Goal: Task Accomplishment & Management: Manage account settings

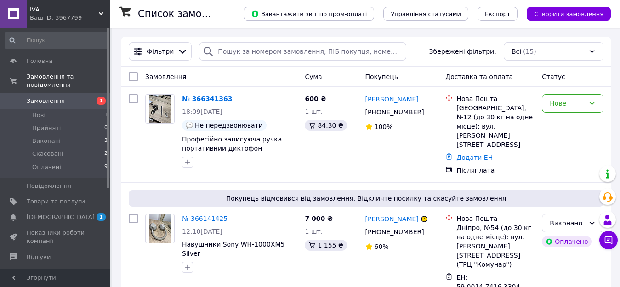
click at [62, 97] on span "Замовлення" at bounding box center [56, 101] width 58 height 8
click at [53, 213] on span "[DEMOGRAPHIC_DATA]" at bounding box center [61, 217] width 68 height 8
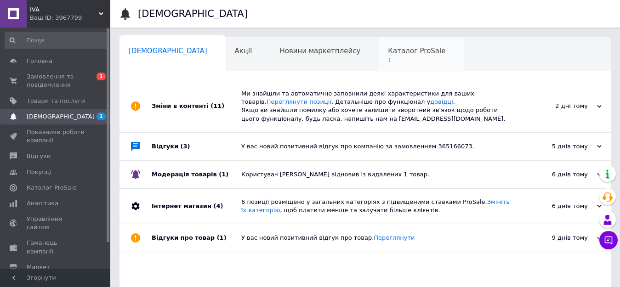
click at [388, 51] on span "Каталог ProSale" at bounding box center [416, 51] width 57 height 8
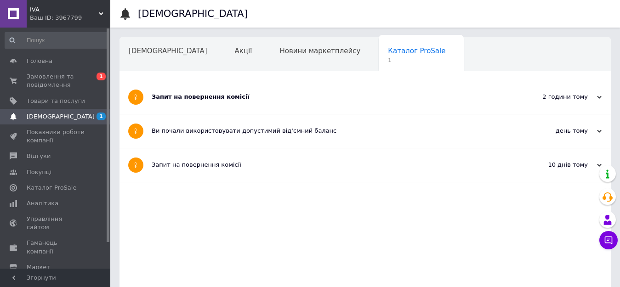
click at [187, 101] on div "Запит на повернення комісії" at bounding box center [331, 97] width 358 height 8
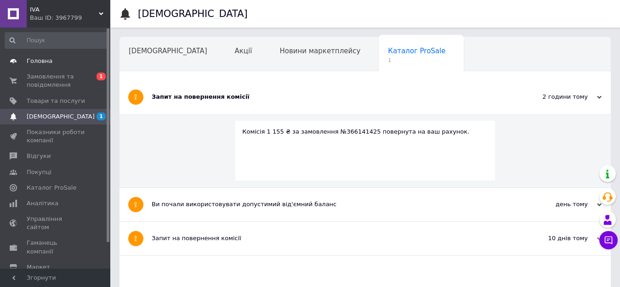
click at [38, 60] on span "Головна" at bounding box center [40, 61] width 26 height 8
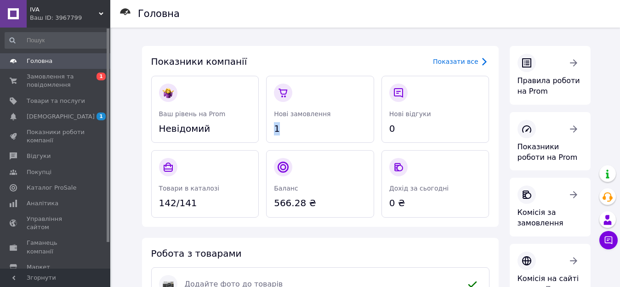
drag, startPoint x: 281, startPoint y: 127, endPoint x: 271, endPoint y: 127, distance: 9.7
click at [271, 127] on div "Нові замовлення 1" at bounding box center [320, 110] width 108 height 68
drag, startPoint x: 310, startPoint y: 204, endPoint x: 268, endPoint y: 202, distance: 42.3
click at [268, 202] on div "Баланс 566.28 ₴" at bounding box center [320, 184] width 108 height 68
click at [61, 117] on span "[DEMOGRAPHIC_DATA]" at bounding box center [56, 117] width 58 height 8
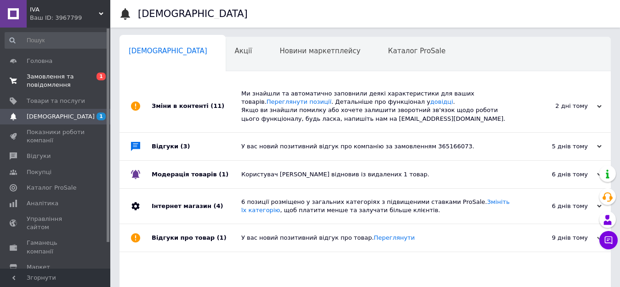
click at [66, 69] on ul "Головна Замовлення та повідомлення 0 1 Товари та послуги Сповіщення 1 Показники…" at bounding box center [56, 188] width 113 height 270
click at [61, 76] on span "Замовлення та повідомлення" at bounding box center [56, 81] width 58 height 17
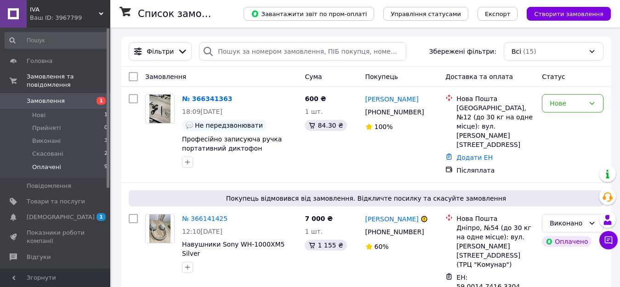
click at [41, 163] on span "Оплачені" at bounding box center [46, 167] width 29 height 8
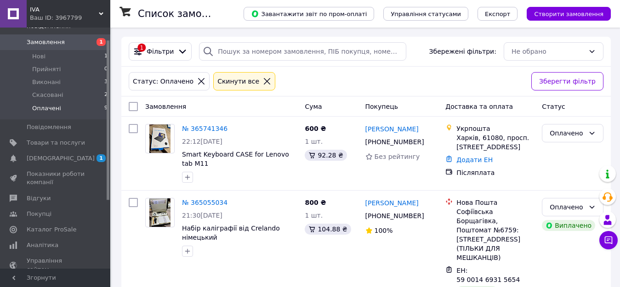
scroll to position [122, 0]
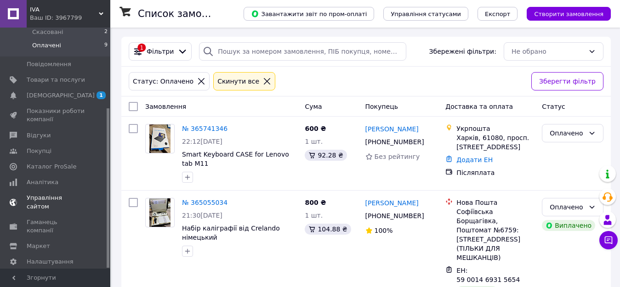
click at [49, 194] on span "Управління сайтом" at bounding box center [56, 202] width 58 height 17
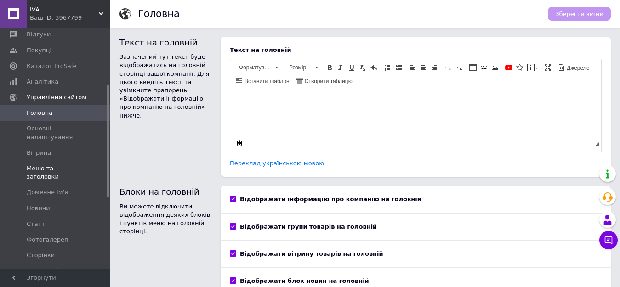
click at [46, 169] on span "Меню та заголовки" at bounding box center [56, 172] width 58 height 17
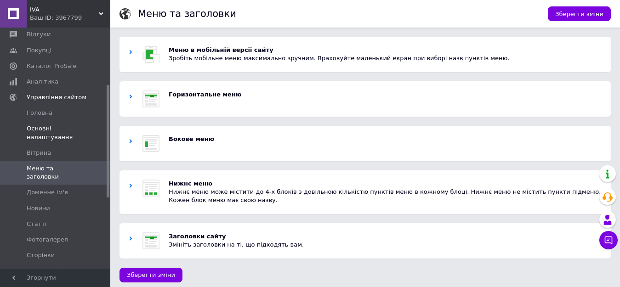
click at [32, 130] on span "Основні налаштування" at bounding box center [56, 133] width 58 height 17
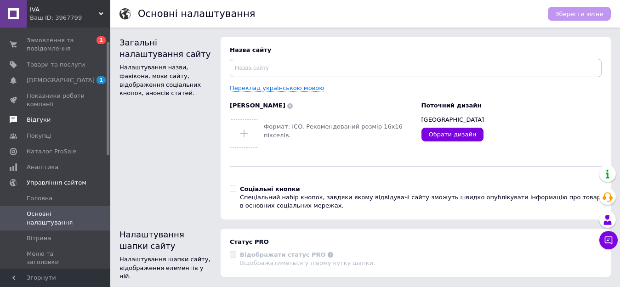
scroll to position [30, 0]
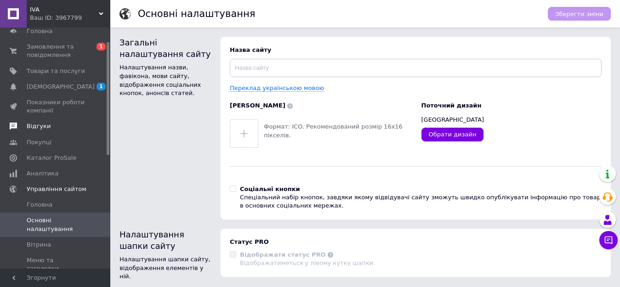
click at [39, 130] on span "Відгуки" at bounding box center [39, 126] width 24 height 8
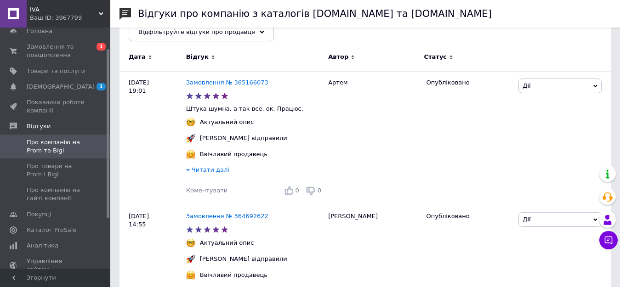
scroll to position [184, 0]
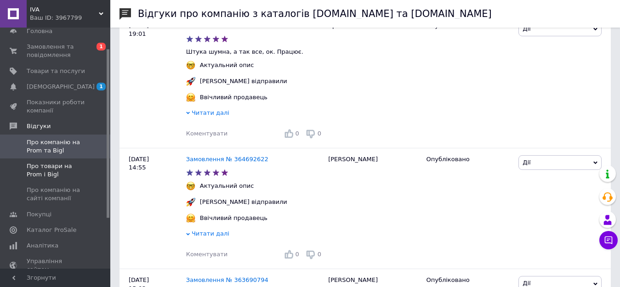
click at [56, 171] on span "Про товари на Prom і Bigl" at bounding box center [56, 170] width 58 height 17
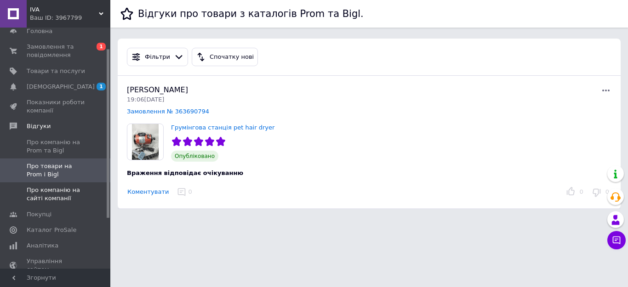
click at [57, 196] on span "Про компанію на сайті компанії" at bounding box center [56, 194] width 58 height 17
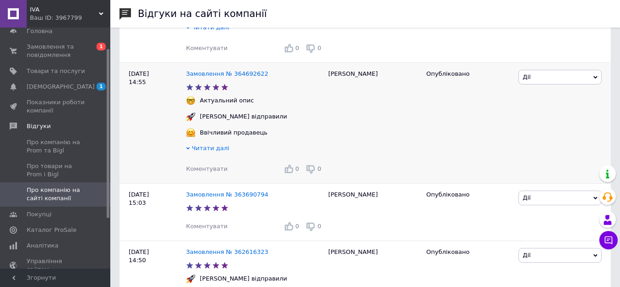
scroll to position [319, 0]
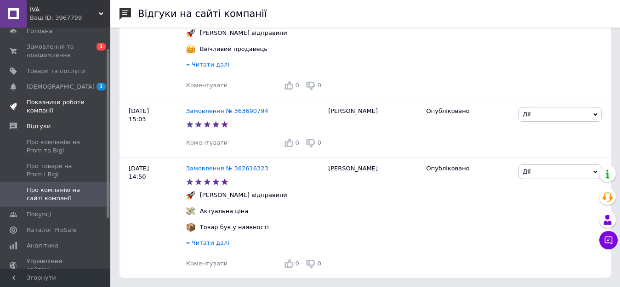
click at [53, 108] on span "Показники роботи компанії" at bounding box center [56, 106] width 58 height 17
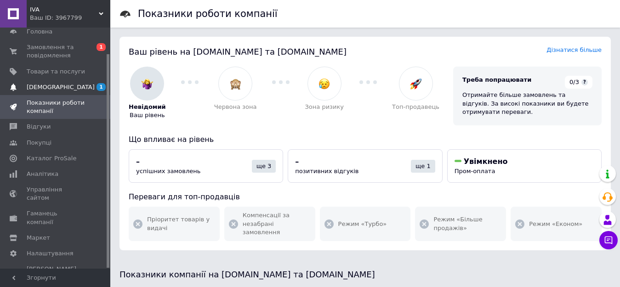
click at [45, 85] on span "[DEMOGRAPHIC_DATA]" at bounding box center [61, 87] width 68 height 8
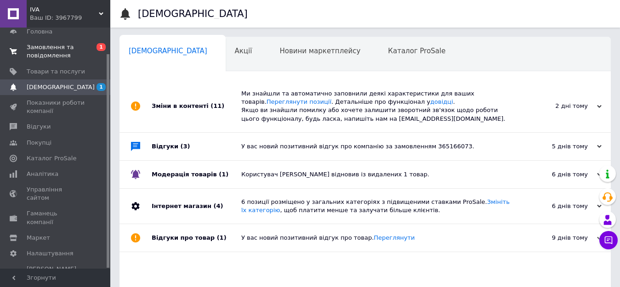
click at [45, 50] on span "Замовлення та повідомлення" at bounding box center [56, 51] width 58 height 17
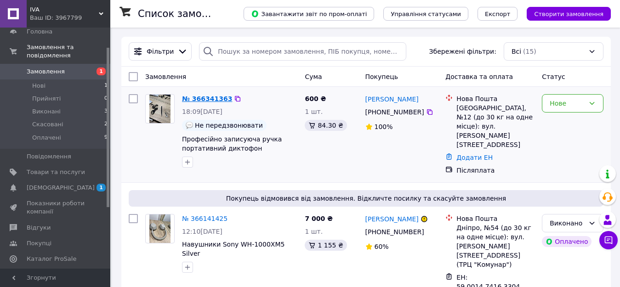
click at [199, 96] on link "№ 366341363" at bounding box center [207, 98] width 50 height 7
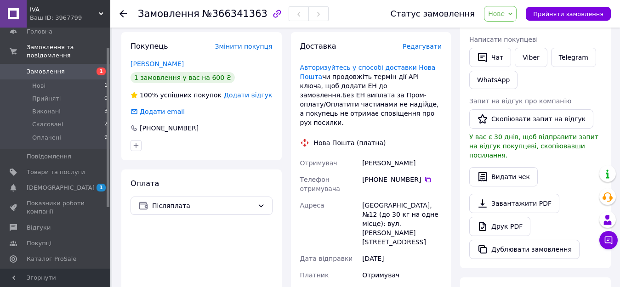
scroll to position [184, 0]
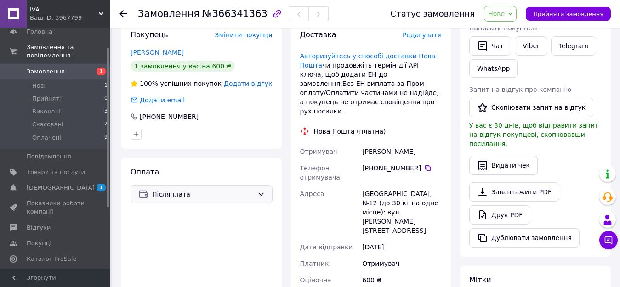
click at [232, 190] on span "Післяплата" at bounding box center [203, 194] width 102 height 10
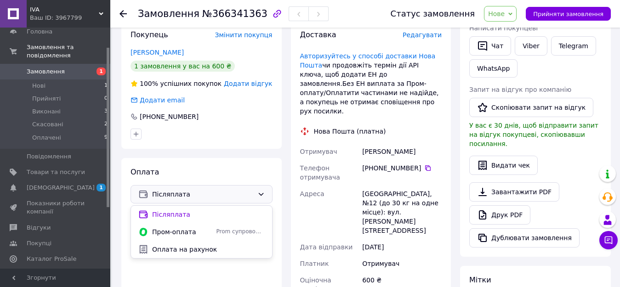
click at [246, 186] on div "Післяплата" at bounding box center [201, 194] width 142 height 18
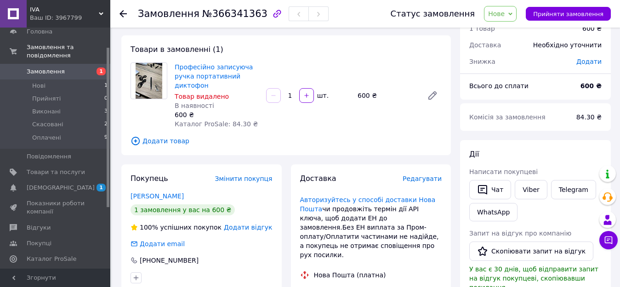
scroll to position [0, 0]
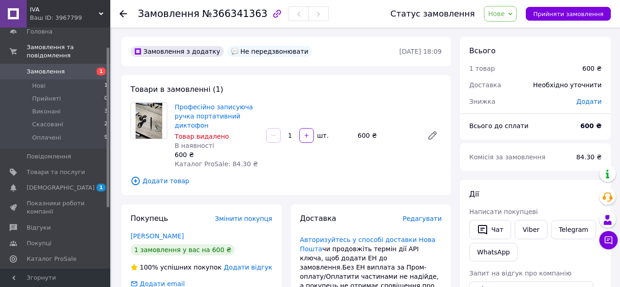
click at [514, 17] on span "Нове" at bounding box center [500, 14] width 33 height 16
click at [415, 91] on div "Товари в замовленні (1) Професійно записуюча ручка портативний диктофон Товар в…" at bounding box center [285, 135] width 329 height 120
click at [41, 34] on span "Головна" at bounding box center [40, 32] width 26 height 8
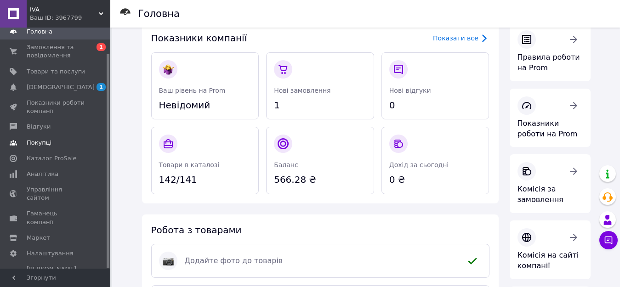
scroll to position [46, 0]
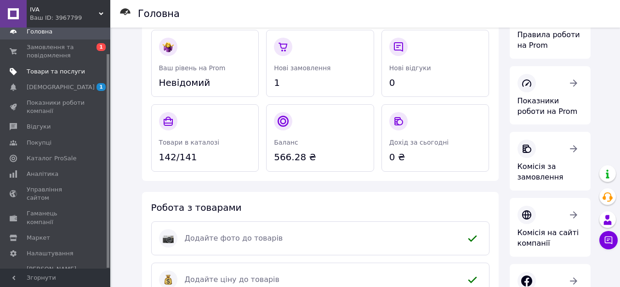
click at [48, 74] on span "Товари та послуги" at bounding box center [56, 72] width 58 height 8
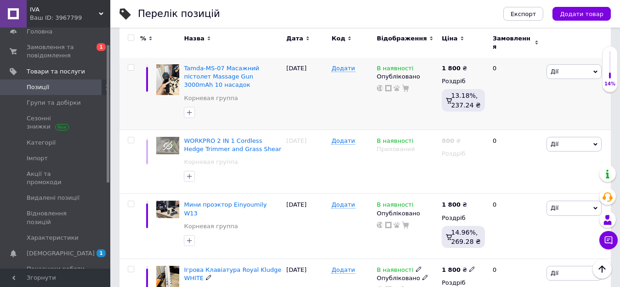
scroll to position [2389, 0]
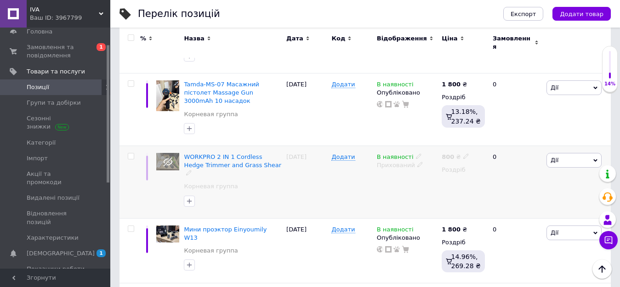
click at [579, 153] on span "Дії" at bounding box center [573, 160] width 55 height 15
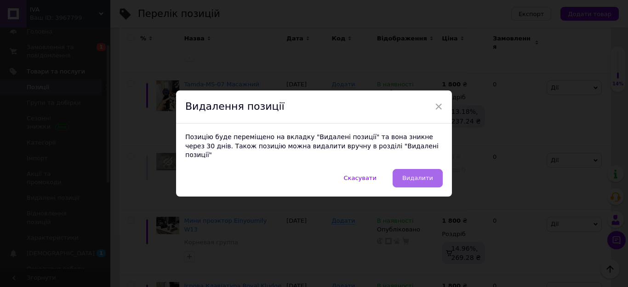
click at [424, 177] on span "Видалити" at bounding box center [417, 178] width 31 height 7
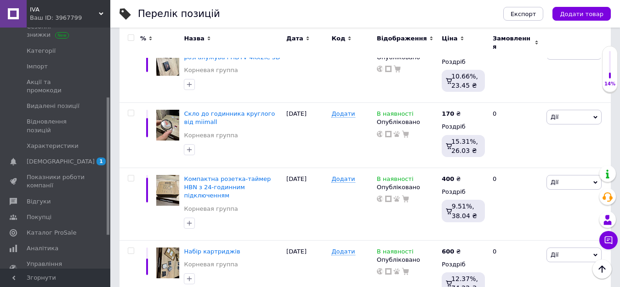
scroll to position [6731, 0]
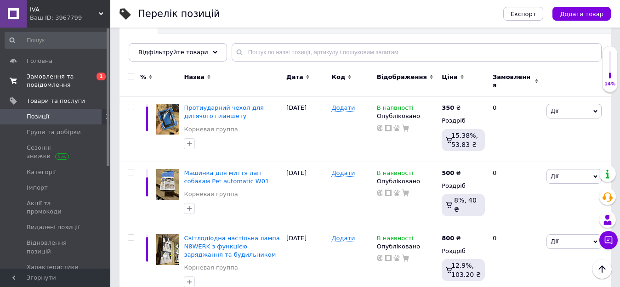
click at [54, 76] on span "Замовлення та повідомлення" at bounding box center [56, 81] width 58 height 17
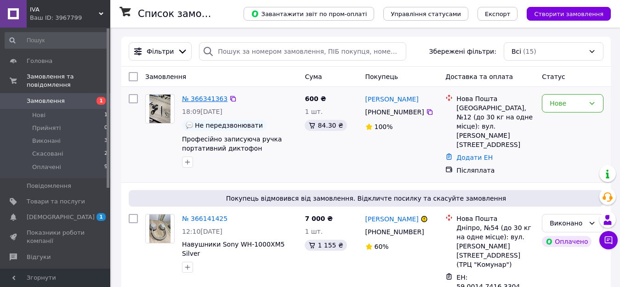
click at [187, 96] on link "№ 366341363" at bounding box center [204, 98] width 45 height 7
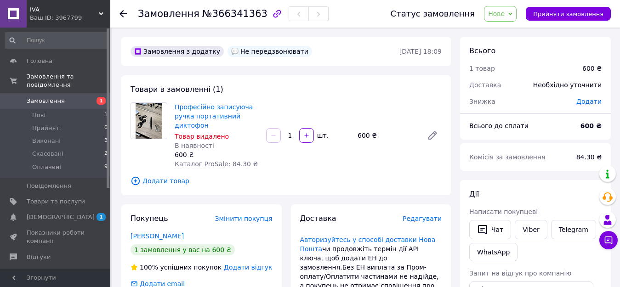
click at [512, 14] on icon at bounding box center [510, 13] width 4 height 3
click at [517, 63] on li "Скасовано" at bounding box center [505, 60] width 42 height 14
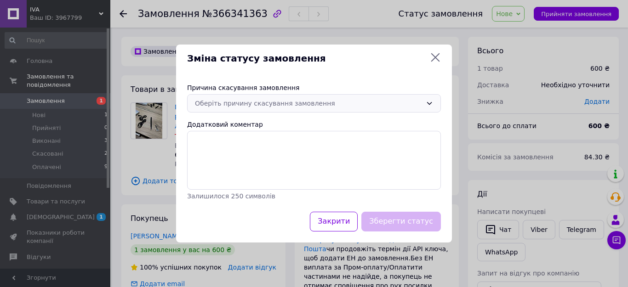
click at [378, 105] on div "Оберіть причину скасування замовлення" at bounding box center [308, 103] width 227 height 10
click at [434, 58] on icon at bounding box center [435, 57] width 9 height 9
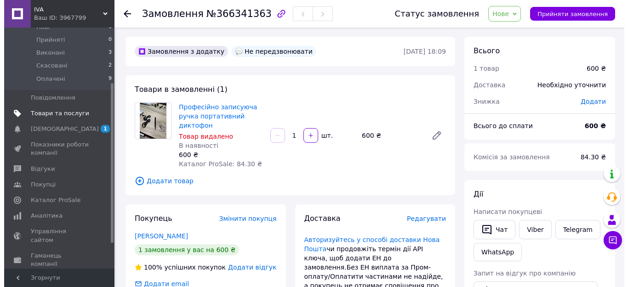
scroll to position [92, 0]
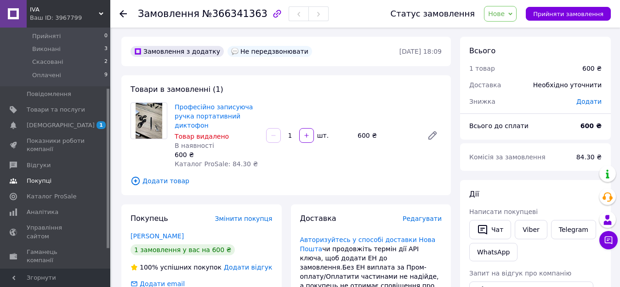
click at [42, 178] on link "Покупці" at bounding box center [56, 181] width 113 height 16
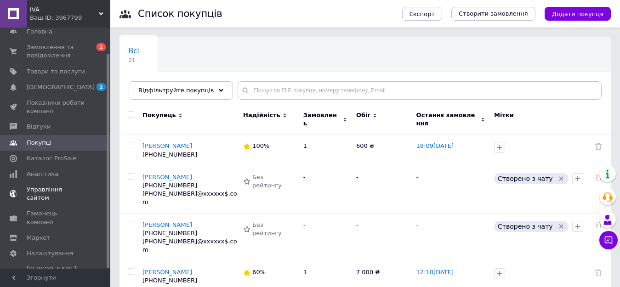
click at [48, 187] on span "Управління сайтом" at bounding box center [56, 194] width 58 height 17
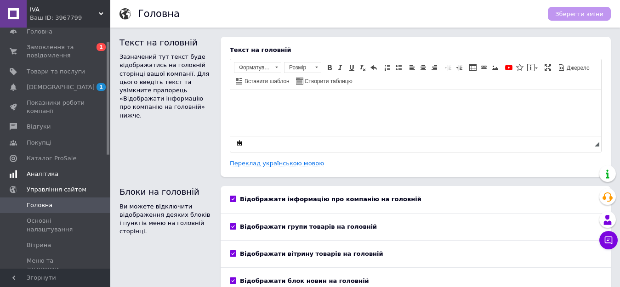
click at [50, 175] on span "Аналітика" at bounding box center [43, 174] width 32 height 8
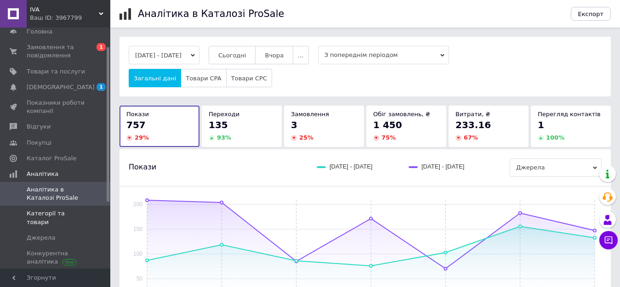
click at [49, 217] on span "Категорії та товари" at bounding box center [56, 218] width 58 height 17
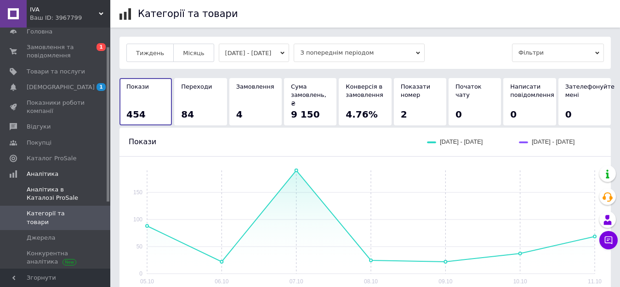
click at [51, 192] on span "Аналітика в Каталозі ProSale" at bounding box center [56, 194] width 58 height 17
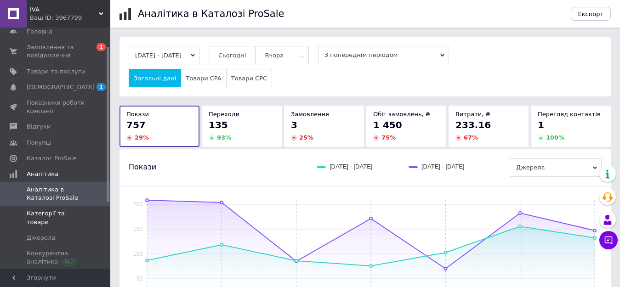
click at [61, 209] on link "Категорії та товари" at bounding box center [56, 218] width 113 height 24
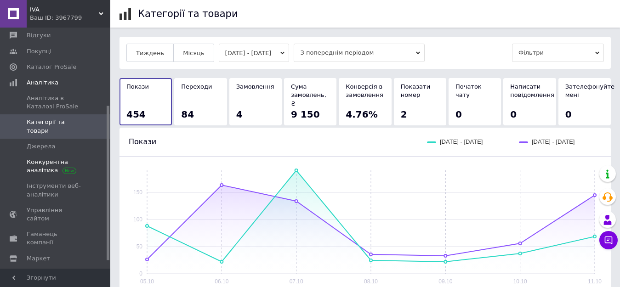
scroll to position [121, 0]
click at [58, 206] on span "Управління сайтом" at bounding box center [56, 214] width 58 height 17
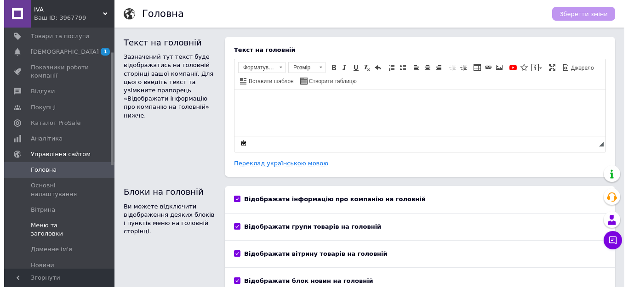
scroll to position [44, 0]
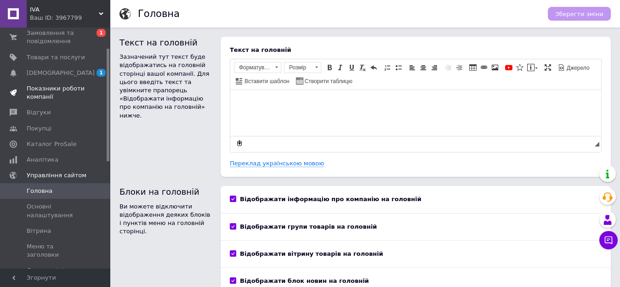
click at [48, 102] on link "Показники роботи компанії" at bounding box center [56, 93] width 113 height 24
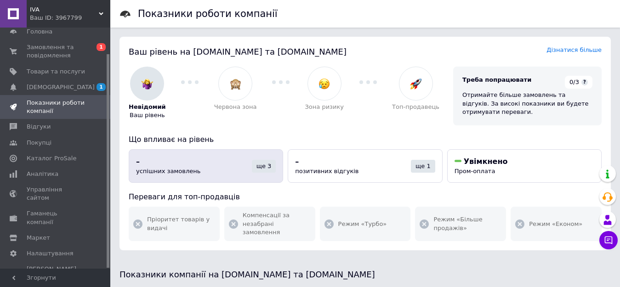
click at [170, 163] on div "–" at bounding box center [194, 162] width 116 height 10
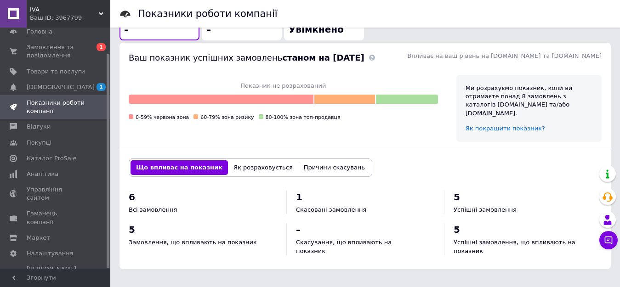
scroll to position [323, 0]
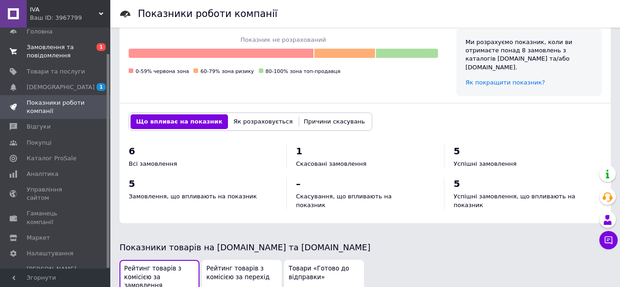
click at [29, 54] on span "Замовлення та повідомлення" at bounding box center [56, 51] width 58 height 17
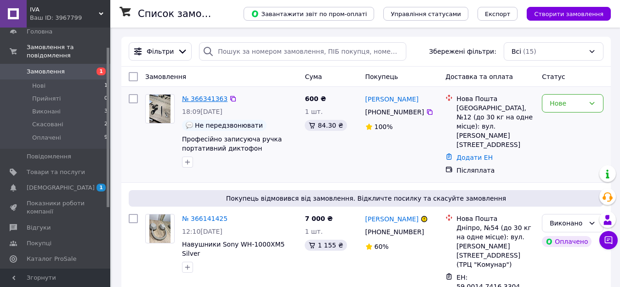
click at [215, 98] on link "№ 366341363" at bounding box center [204, 98] width 45 height 7
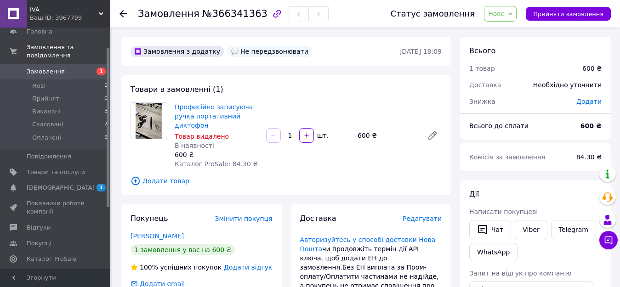
click at [516, 17] on span "Нове" at bounding box center [500, 14] width 33 height 16
click at [515, 63] on li "Скасовано" at bounding box center [505, 60] width 42 height 14
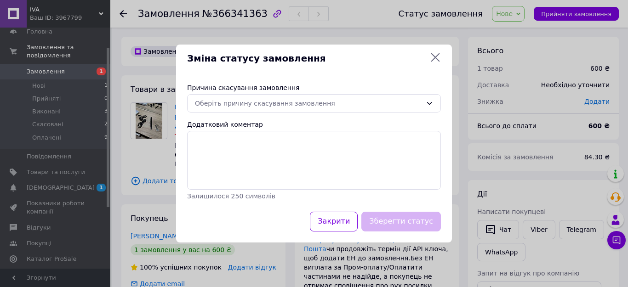
click at [324, 117] on div "Причина скасування замовлення Оберіть причину скасування замовлення Додатковий …" at bounding box center [314, 142] width 276 height 140
click at [325, 108] on div "Оберіть причину скасування замовлення" at bounding box center [308, 103] width 227 height 10
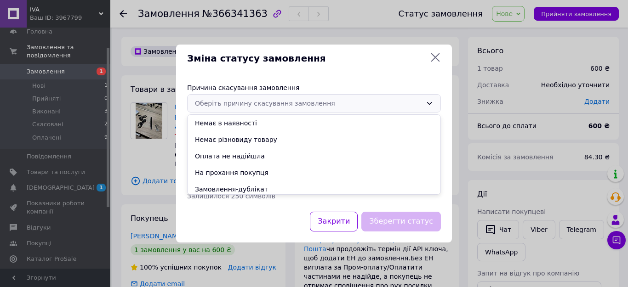
click at [248, 159] on li "Оплата не надійшла" at bounding box center [313, 156] width 253 height 17
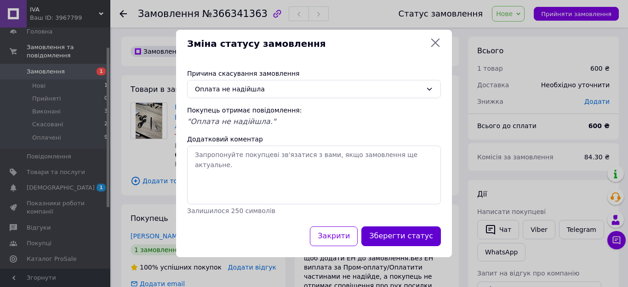
click at [399, 237] on button "Зберегти статус" at bounding box center [400, 237] width 79 height 20
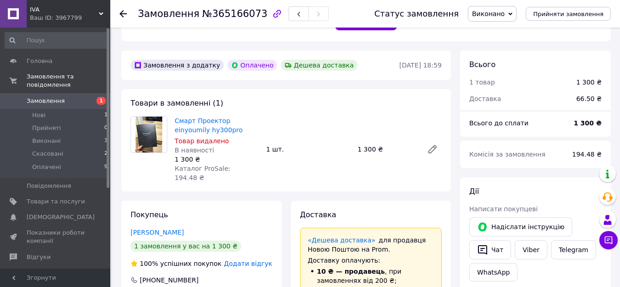
scroll to position [322, 0]
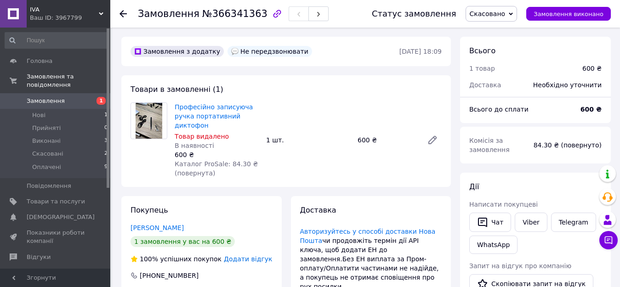
click at [55, 97] on span "Замовлення" at bounding box center [46, 101] width 38 height 8
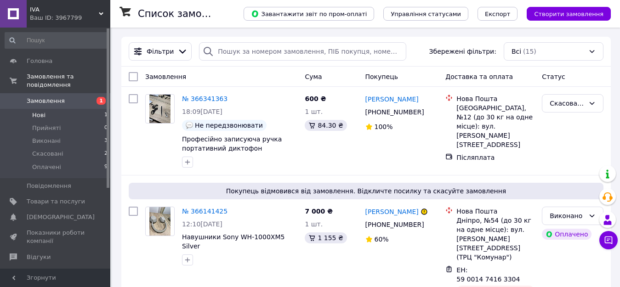
click at [45, 109] on li "Нові 1" at bounding box center [56, 115] width 113 height 13
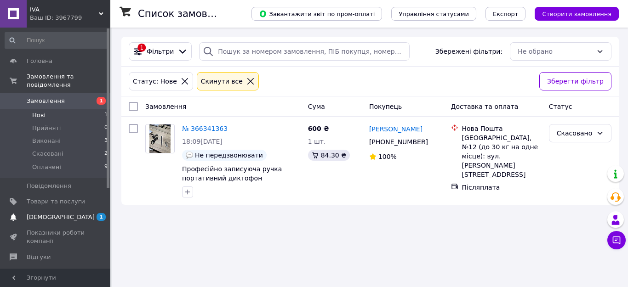
click at [32, 213] on span "[DEMOGRAPHIC_DATA]" at bounding box center [61, 217] width 68 height 8
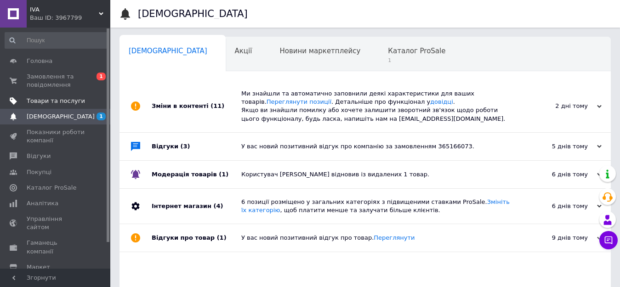
click at [42, 98] on span "Товари та послуги" at bounding box center [56, 101] width 58 height 8
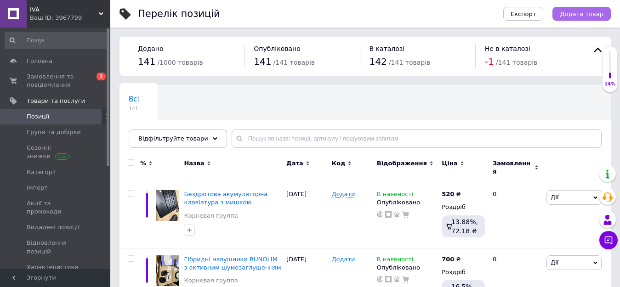
click at [577, 16] on span "Додати товар" at bounding box center [582, 14] width 44 height 7
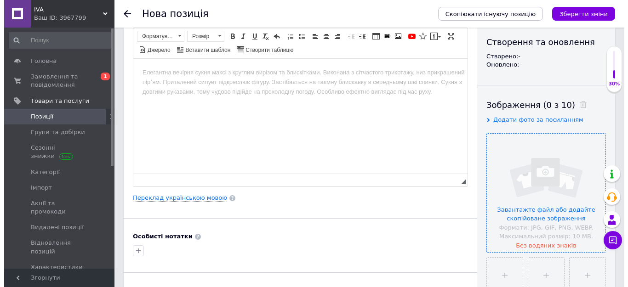
scroll to position [230, 0]
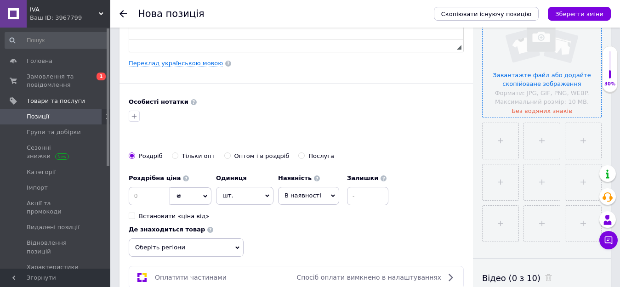
click at [505, 75] on input "file" at bounding box center [541, 58] width 119 height 119
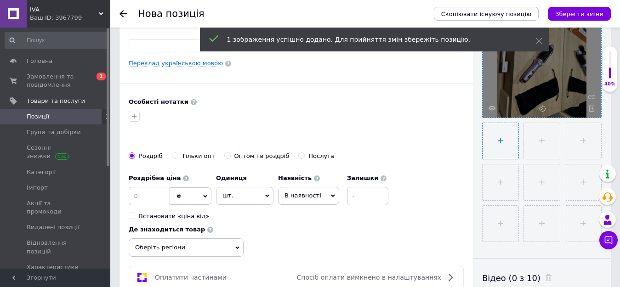
click at [512, 147] on input "file" at bounding box center [500, 141] width 36 height 36
type input "C:\fakepath\0-02-05-1fb23de87cf05e21083c24693e619e693222650c70afe8d0b5e145215f8…"
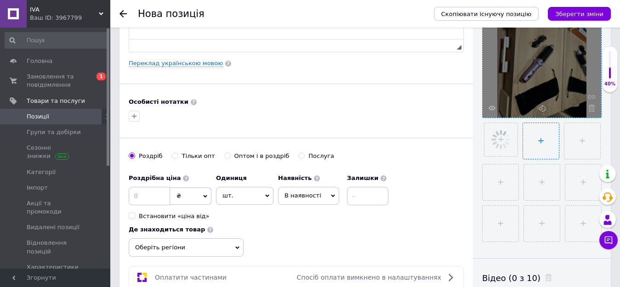
click at [551, 134] on input "file" at bounding box center [541, 141] width 36 height 36
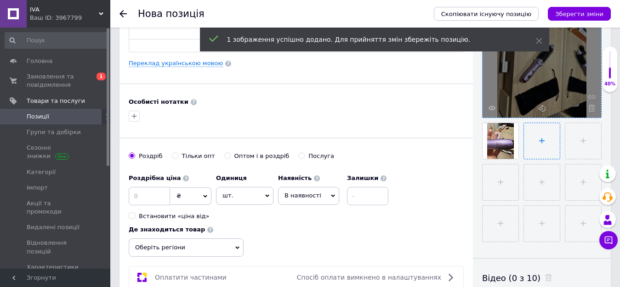
type input "C:\fakepath\0-02-05-2256aa6347dfae147ceff878bcbcce33ce868f27bfa175500433101fa74…"
click at [583, 139] on input "file" at bounding box center [582, 141] width 36 height 36
type input "C:\fakepath\0-02-05-ac3ea9efddabfc7baa847fcb0ad2e59be6f6cb61e2c7fb7245a8c5afe5f…"
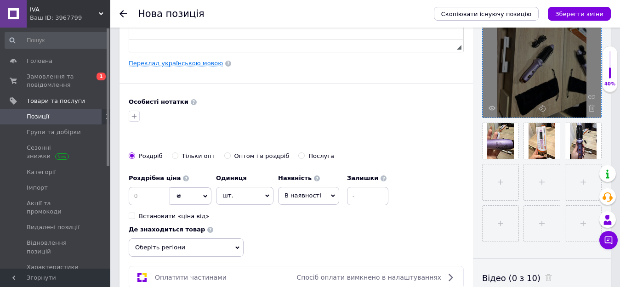
click at [201, 62] on link "Переклад українською мовою" at bounding box center [176, 63] width 94 height 7
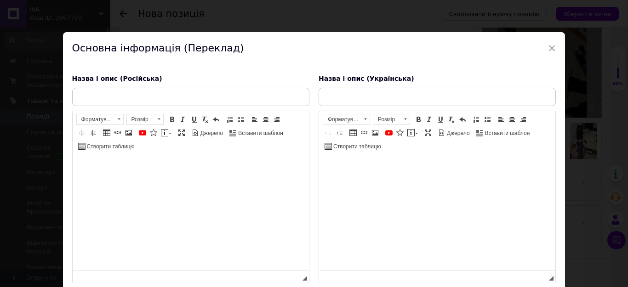
scroll to position [0, 0]
click at [170, 89] on input "text" at bounding box center [190, 97] width 237 height 18
paste input "ЩИПЦІ ДЛЯ ВОЛОССЯ CNAIER FASHION AE-511A"
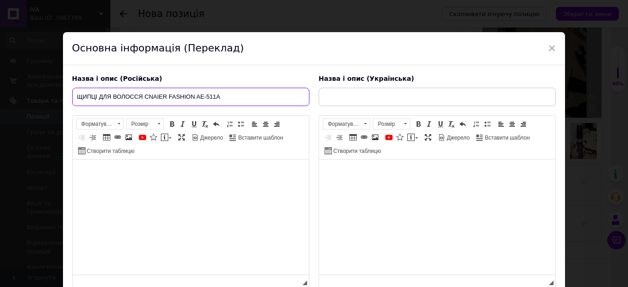
click at [97, 99] on input "ЩИПЦІ ДЛЯ ВОЛОССЯ CNAIER FASHION AE-511A" at bounding box center [190, 97] width 237 height 18
drag, startPoint x: 232, startPoint y: 97, endPoint x: 40, endPoint y: 102, distance: 191.7
click at [11, 108] on div "× Основна інформація (Переклад) Назва і опис (Російська) ЩІТКА ДЛЯ ВОЛОССЯ CNAI…" at bounding box center [314, 143] width 628 height 287
type input "ЩІТКА ДЛЯ ВОЛОССЯ CNAIER FASHION AE-511A"
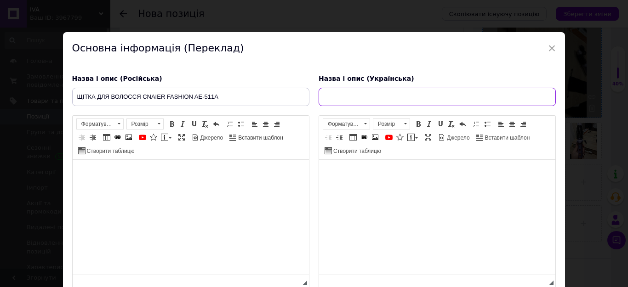
click at [449, 102] on input "text" at bounding box center [436, 97] width 237 height 18
paste input "ЩІТКА ДЛЯ ВОЛОССЯ CNAIER FASHION AE-511A"
type input "ЩІТКА ДЛЯ ВОЛОССЯ CNAIER FASHION AE-511A"
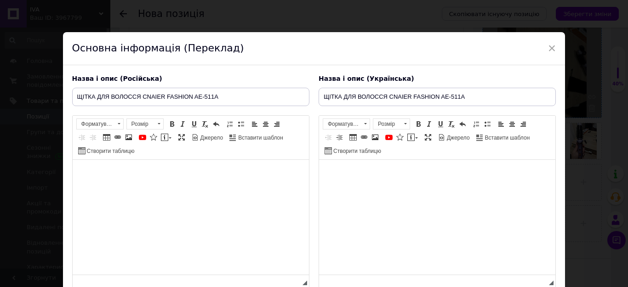
click at [247, 188] on html at bounding box center [190, 174] width 236 height 28
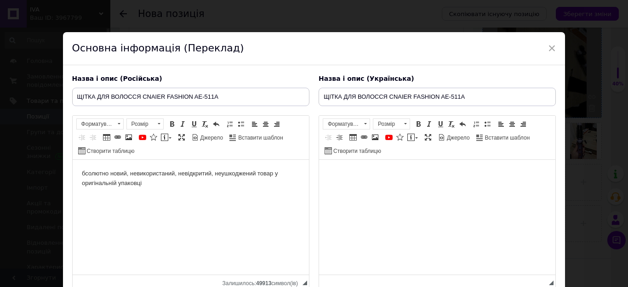
click at [79, 176] on html "бсолютно новий, невикористаний, невідкритий, неушкоджений товар у оригінальній …" at bounding box center [190, 179] width 236 height 38
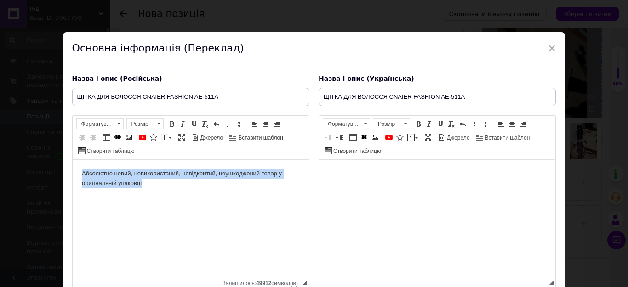
drag, startPoint x: 159, startPoint y: 186, endPoint x: 100, endPoint y: 312, distance: 139.4
click at [72, 160] on html "Абсолютно новий, невикористаний, невідкритий, неушкоджений товар у оригінальній…" at bounding box center [190, 179] width 236 height 38
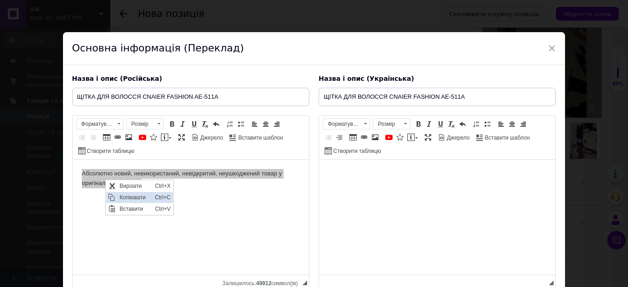
click at [132, 199] on span "Копіювати" at bounding box center [134, 197] width 35 height 11
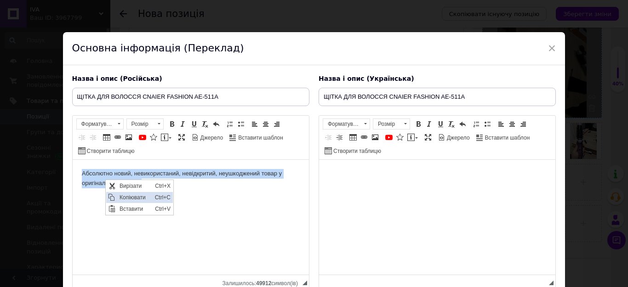
copy body "Абсолютно новий, невикористаний, невідкритий, неушкоджений товар у оригінальній…"
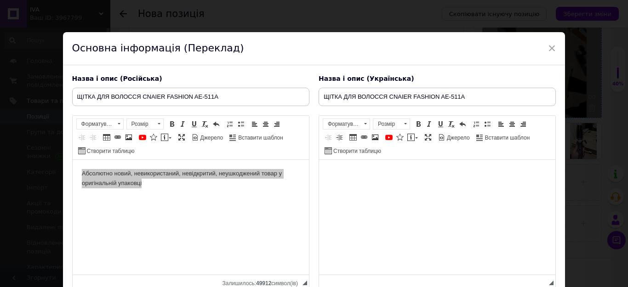
click at [381, 178] on body "Редактор, 91B06731-C518-42E6-8498-7AAA863F28E6" at bounding box center [437, 174] width 218 height 10
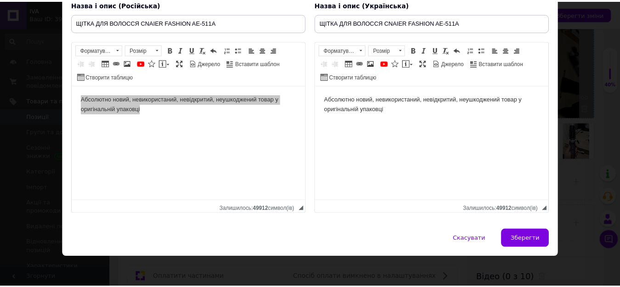
scroll to position [77, 0]
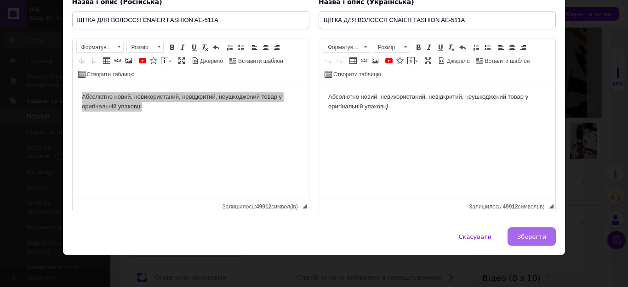
click at [527, 236] on span "Зберегти" at bounding box center [531, 236] width 29 height 7
type input "ЩІТКА ДЛЯ ВОЛОССЯ CNAIER FASHION AE-511A"
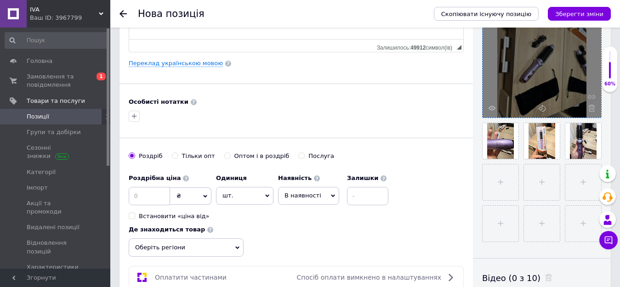
click at [210, 255] on span "Оберіть регіони" at bounding box center [186, 247] width 115 height 18
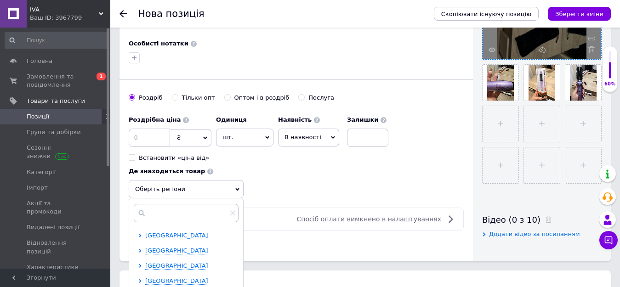
scroll to position [322, 0]
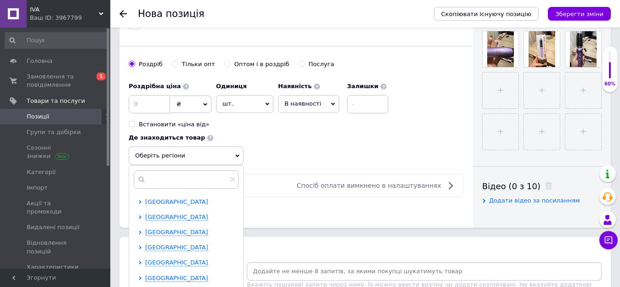
click at [202, 200] on span "Івано-Франківська область" at bounding box center [176, 201] width 63 height 7
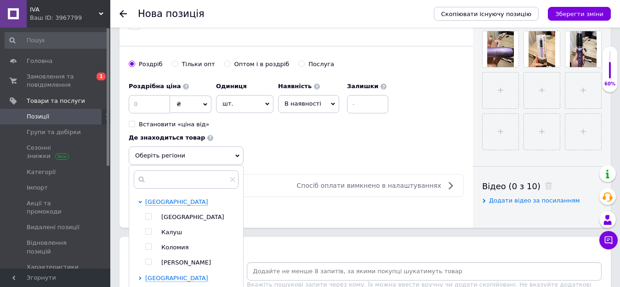
click at [150, 218] on input "checkbox" at bounding box center [148, 217] width 6 height 6
checkbox input "true"
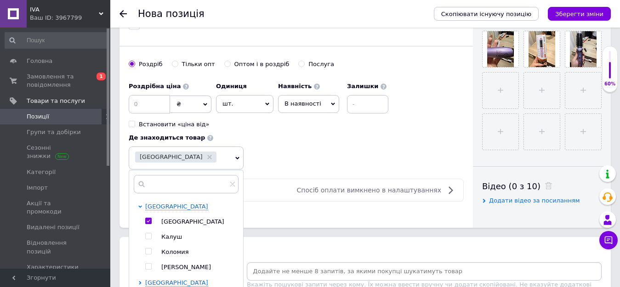
click at [311, 163] on div "Роздрібна ціна ₴ $ EUR CHF GBP ¥ PLN ₸ MDL HUF KGS CNY TRY KRW lei Встановити «…" at bounding box center [296, 124] width 335 height 92
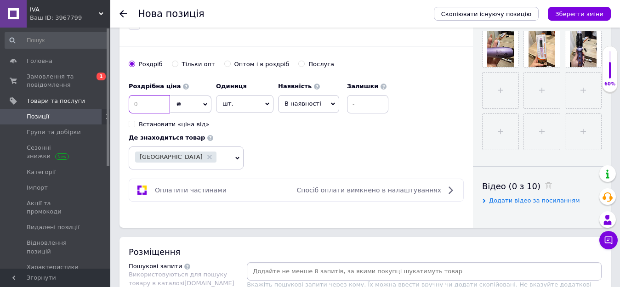
click at [136, 103] on input at bounding box center [149, 104] width 41 height 18
click at [148, 108] on input at bounding box center [149, 104] width 41 height 18
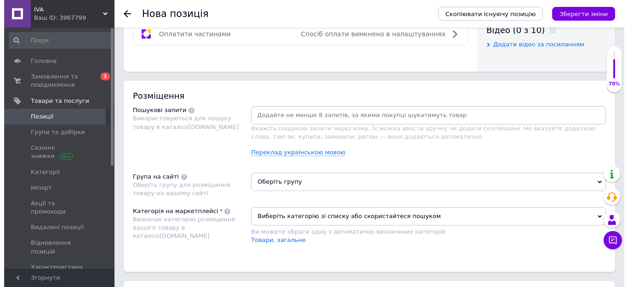
scroll to position [505, 0]
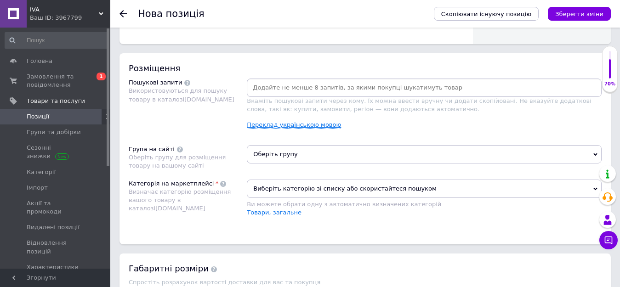
type input "500"
click at [269, 124] on link "Переклад українською мовою" at bounding box center [294, 124] width 94 height 7
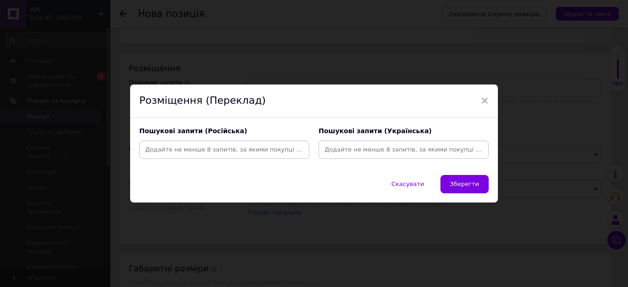
click at [157, 148] on input at bounding box center [224, 150] width 166 height 14
type input "щ"
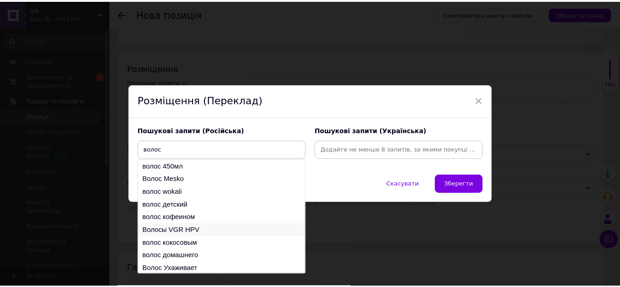
scroll to position [14, 0]
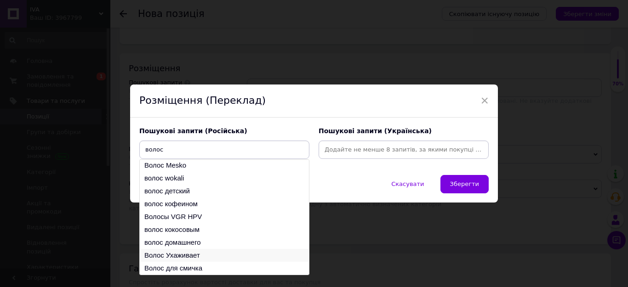
type input "волос"
click at [199, 258] on li "Волос Ухаживает" at bounding box center [224, 255] width 169 height 13
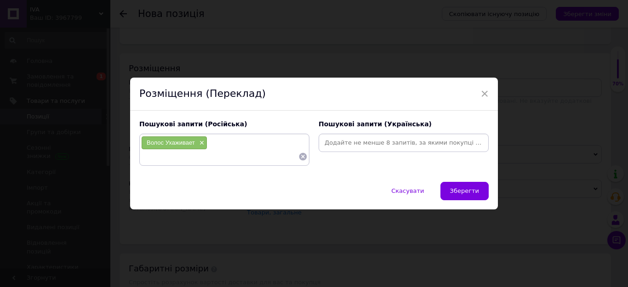
click at [332, 147] on input at bounding box center [403, 143] width 166 height 14
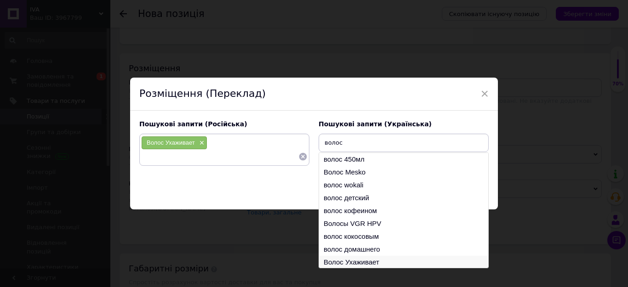
type input "волос"
drag, startPoint x: 364, startPoint y: 261, endPoint x: 393, endPoint y: 244, distance: 33.4
click at [364, 262] on li "Волос Ухаживает" at bounding box center [403, 262] width 169 height 13
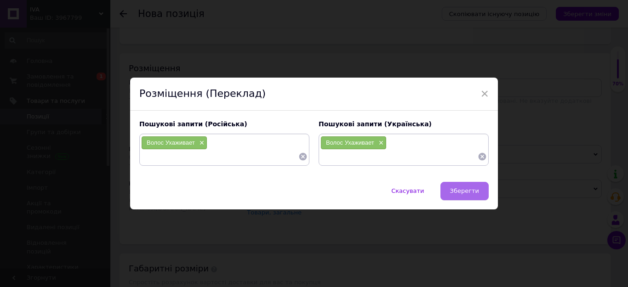
drag, startPoint x: 457, startPoint y: 191, endPoint x: 403, endPoint y: 230, distance: 66.4
click at [456, 191] on span "Зберегти" at bounding box center [464, 190] width 29 height 7
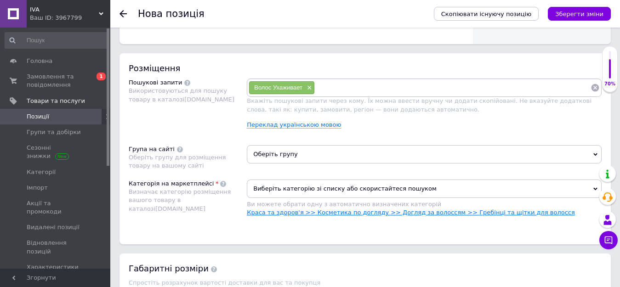
click at [413, 210] on link "Краса та здоров'я >> Косметика по догляду >> Догляд за волоссям >> Гребінці та …" at bounding box center [411, 212] width 328 height 7
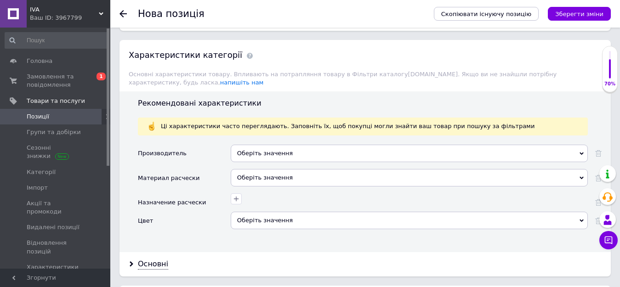
scroll to position [735, 0]
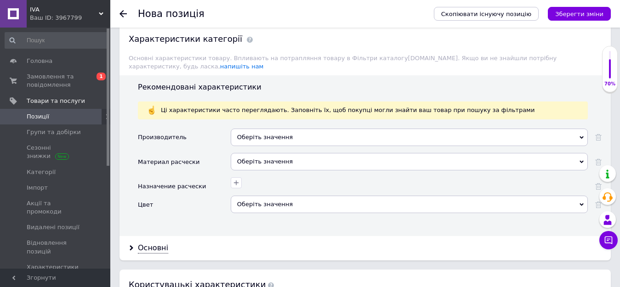
click at [255, 136] on div "Оберіть значення" at bounding box center [409, 137] width 357 height 17
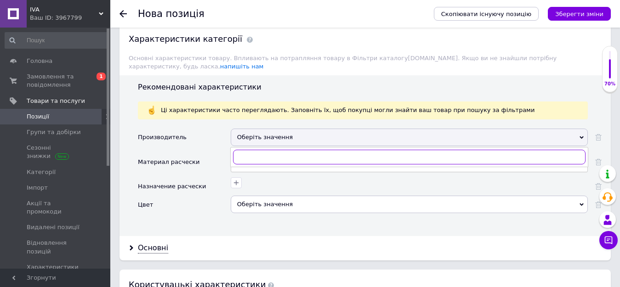
paste input "CNAIER"
type input "CNAIER"
drag, startPoint x: 239, startPoint y: 150, endPoint x: 243, endPoint y: 166, distance: 16.9
click at [239, 150] on input "CNAIER" at bounding box center [409, 157] width 352 height 15
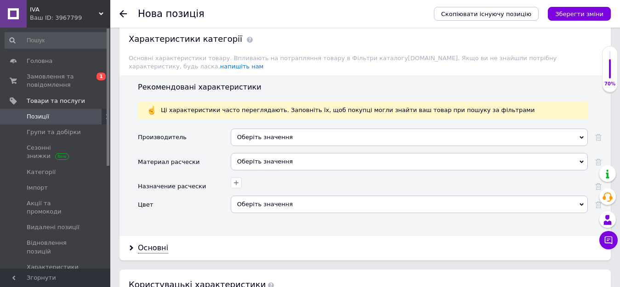
click at [209, 167] on div "Материал расчески" at bounding box center [184, 165] width 93 height 24
click at [255, 153] on div "Оберіть значення" at bounding box center [409, 161] width 357 height 17
click at [181, 196] on div "Цвет" at bounding box center [184, 208] width 93 height 24
click at [257, 204] on div "Оберіть значення" at bounding box center [409, 204] width 357 height 17
click at [213, 210] on div "Цвет" at bounding box center [184, 208] width 93 height 24
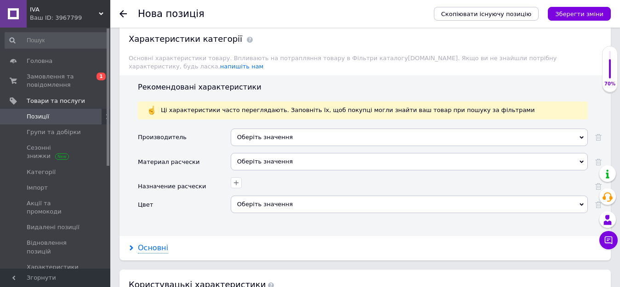
drag, startPoint x: 163, startPoint y: 244, endPoint x: 159, endPoint y: 239, distance: 5.9
click at [162, 244] on div "Основні" at bounding box center [153, 248] width 30 height 11
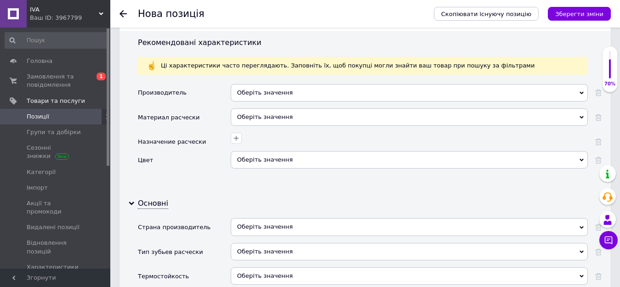
scroll to position [873, 0]
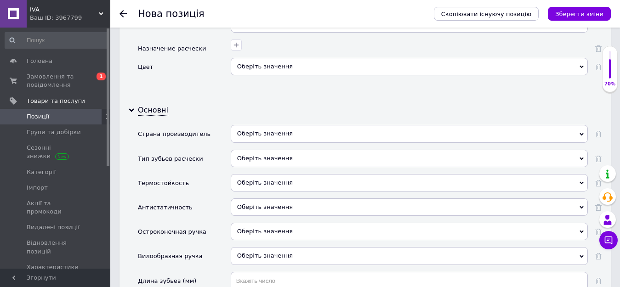
click at [274, 130] on div "Оберіть значення" at bounding box center [409, 133] width 357 height 17
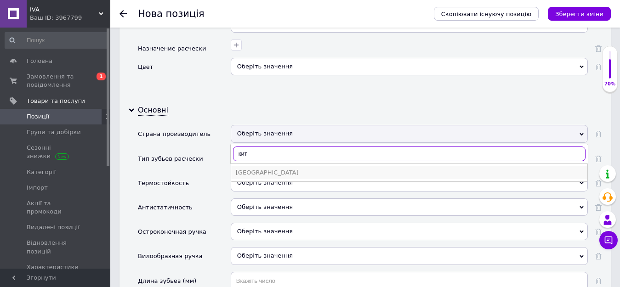
type input "кит"
click at [260, 169] on div "Китай" at bounding box center [409, 173] width 347 height 8
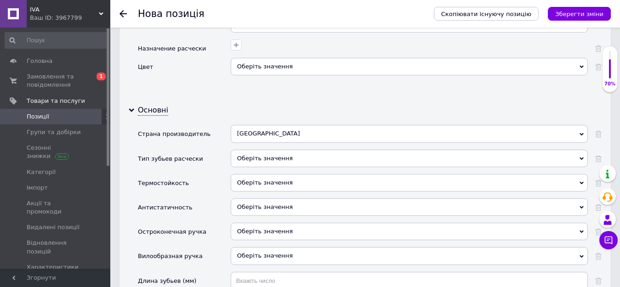
scroll to position [919, 0]
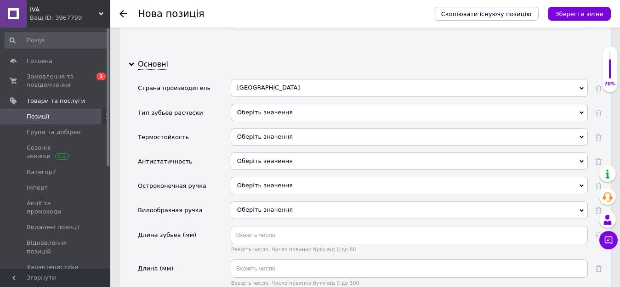
click at [245, 133] on span "Оберіть значення" at bounding box center [265, 136] width 56 height 7
click at [253, 104] on div "Оберіть значення" at bounding box center [409, 112] width 357 height 17
click at [190, 134] on div "Термостойкость" at bounding box center [184, 140] width 93 height 24
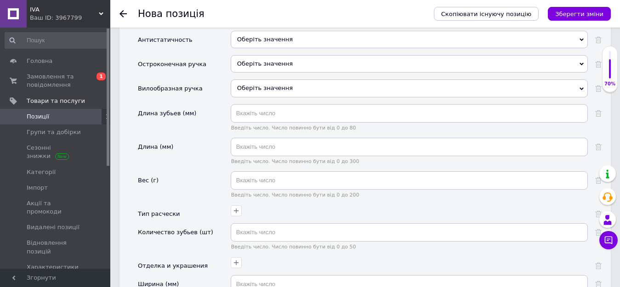
scroll to position [1057, 0]
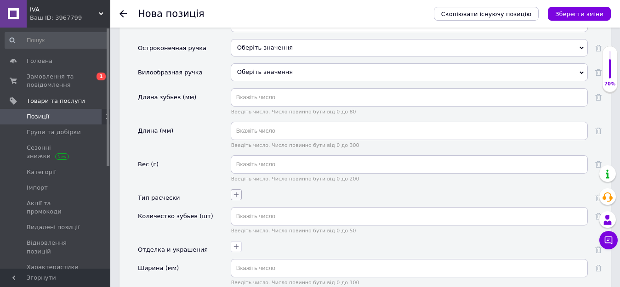
click at [237, 191] on icon "button" at bounding box center [235, 194] width 7 height 7
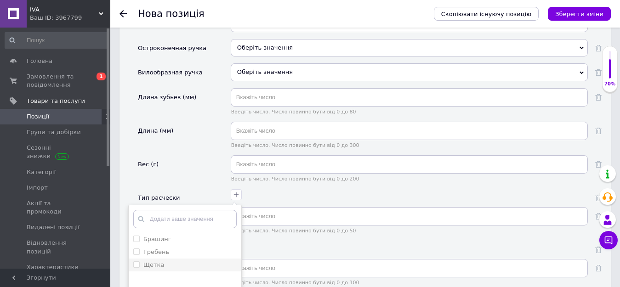
click at [162, 261] on div "Щетка" at bounding box center [184, 265] width 103 height 8
checkbox input "true"
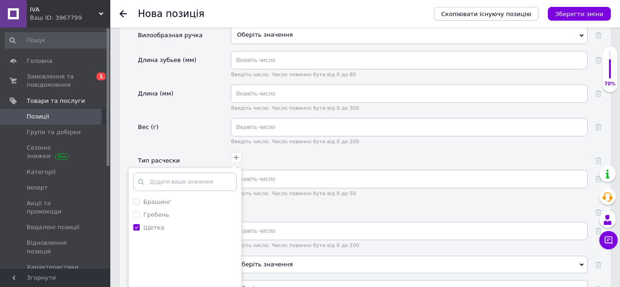
scroll to position [1149, 0]
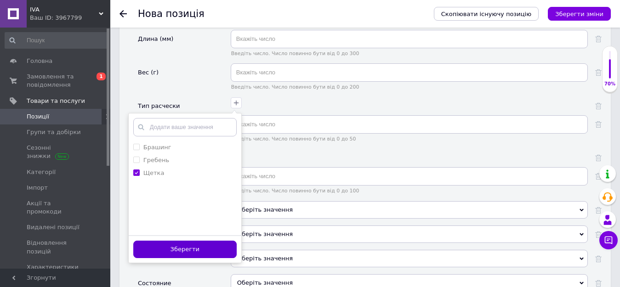
click at [179, 246] on button "Зберегти" at bounding box center [184, 250] width 103 height 18
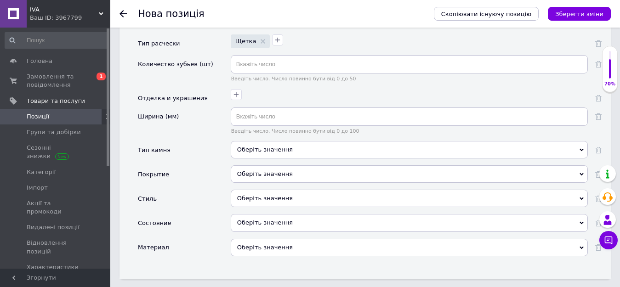
scroll to position [1241, 0]
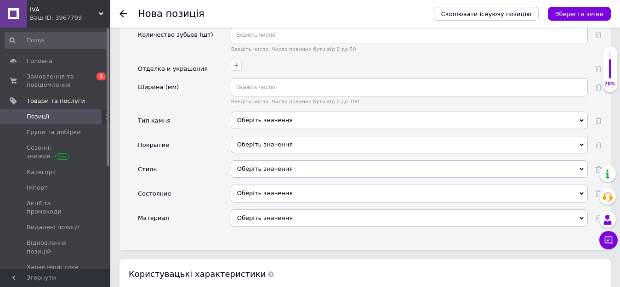
click at [254, 160] on div "Оберіть значення" at bounding box center [409, 168] width 357 height 17
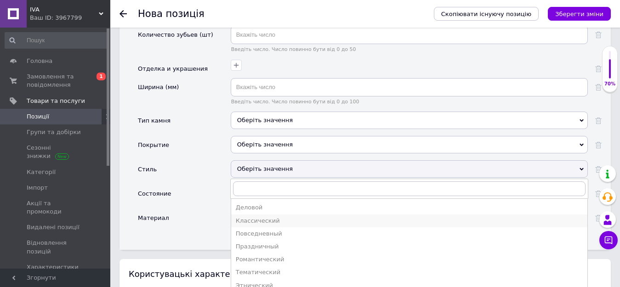
click at [252, 217] on div "Классический" at bounding box center [409, 221] width 347 height 8
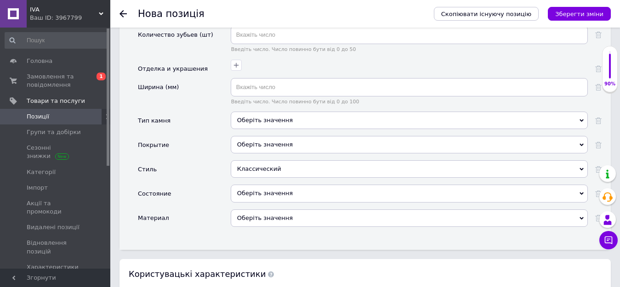
scroll to position [1287, 0]
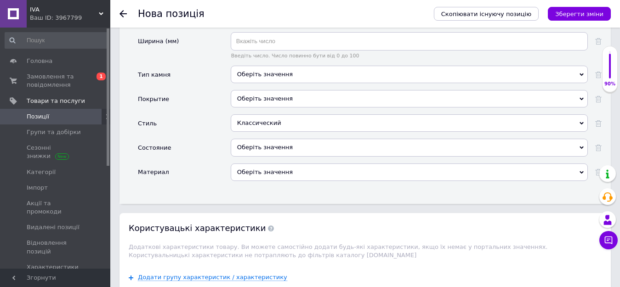
click at [255, 149] on div "Оберіть значення" at bounding box center [409, 151] width 357 height 24
click at [255, 147] on div "Оберіть значення" at bounding box center [409, 147] width 357 height 17
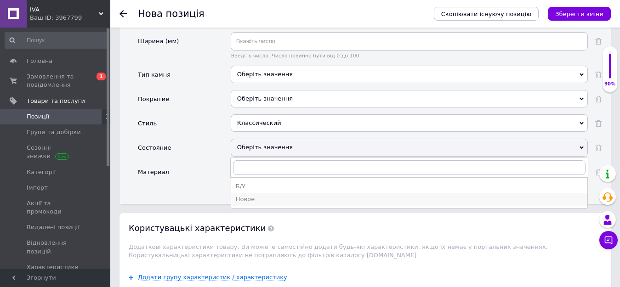
click at [254, 195] on div "Новое" at bounding box center [409, 199] width 347 height 8
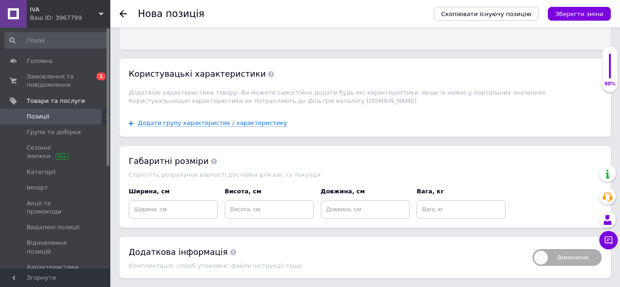
scroll to position [1463, 0]
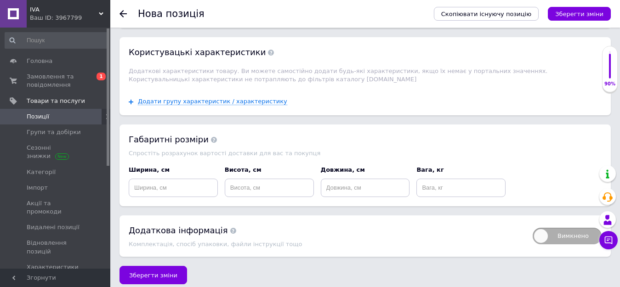
click at [197, 241] on div "Комплектація, спосіб упаковки, файли інструкції тощо" at bounding box center [326, 244] width 395 height 7
click at [176, 273] on button "Зберегти зміни" at bounding box center [153, 275] width 68 height 18
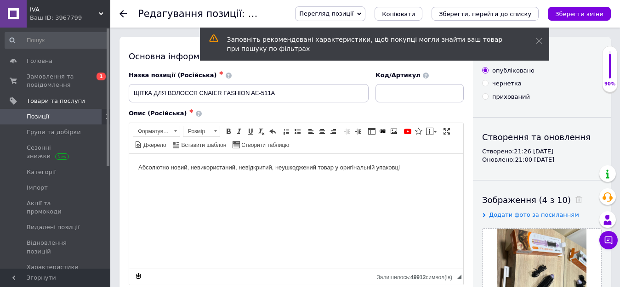
click at [59, 116] on span "Позиції" at bounding box center [56, 117] width 58 height 8
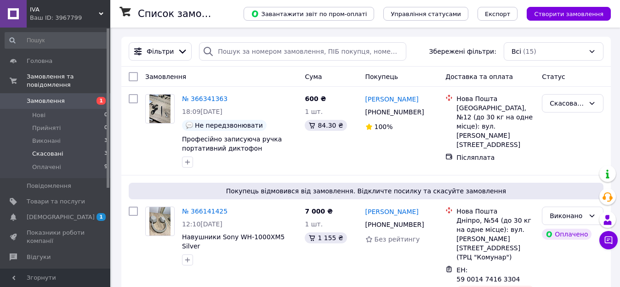
click at [78, 147] on li "Скасовані 3" at bounding box center [56, 153] width 113 height 13
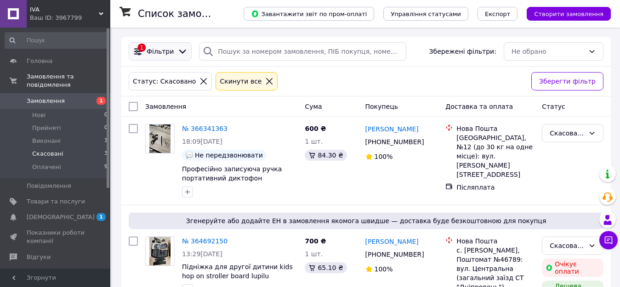
click at [140, 48] on icon at bounding box center [138, 51] width 10 height 10
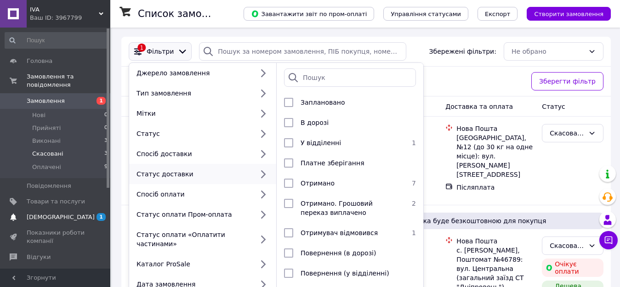
click at [65, 213] on span "[DEMOGRAPHIC_DATA]" at bounding box center [56, 217] width 58 height 8
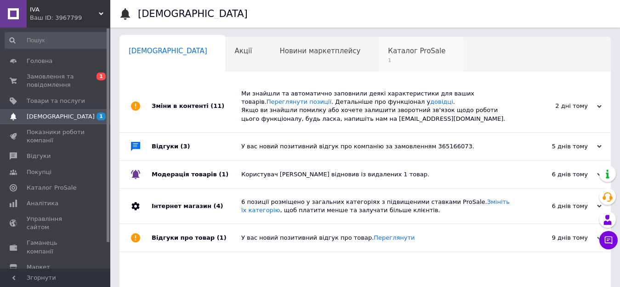
click at [379, 50] on div "Каталог ProSale 1" at bounding box center [421, 54] width 85 height 35
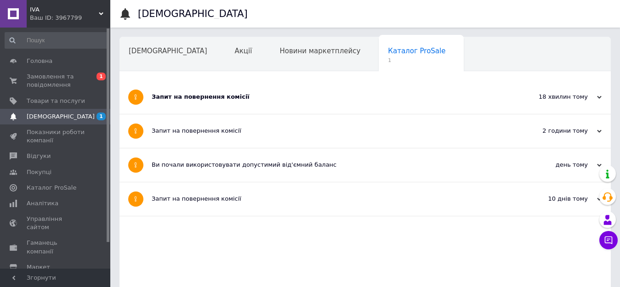
click at [196, 98] on div "Запит на повернення комісії" at bounding box center [331, 97] width 358 height 8
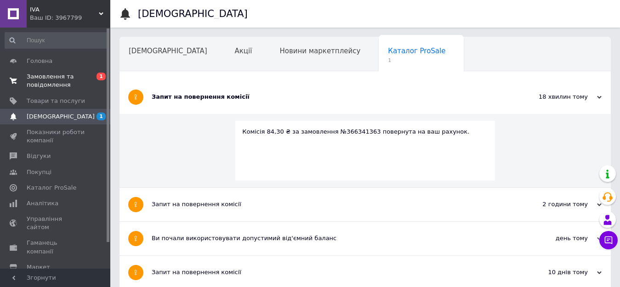
click at [69, 69] on link "Замовлення та повідомлення 0 1" at bounding box center [56, 81] width 113 height 24
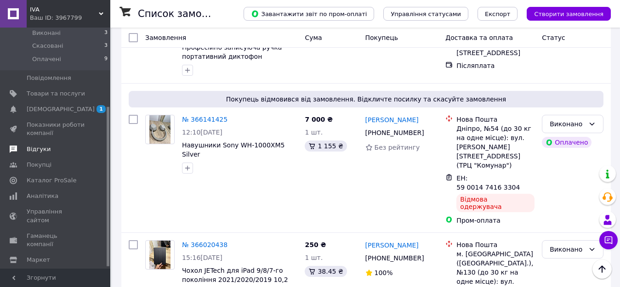
scroll to position [122, 0]
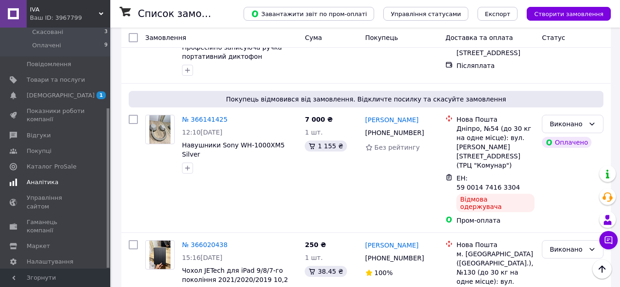
click at [68, 178] on span "Аналітика" at bounding box center [56, 182] width 58 height 8
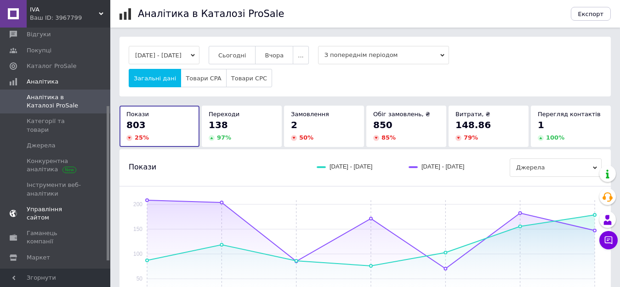
click at [74, 205] on span "Управління сайтом" at bounding box center [56, 213] width 58 height 17
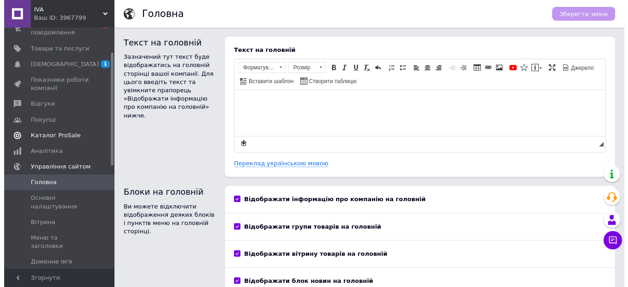
scroll to position [30, 0]
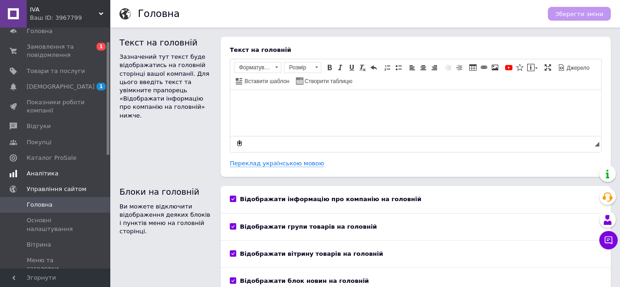
click at [54, 170] on span "Аналітика" at bounding box center [56, 174] width 58 height 8
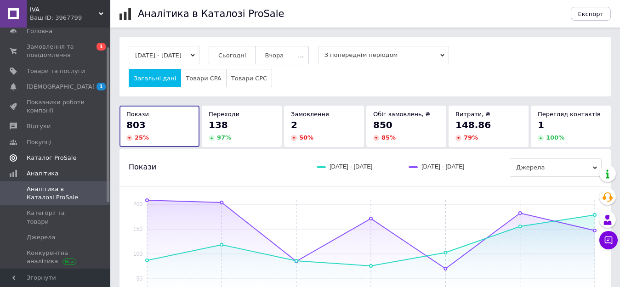
click at [60, 158] on span "Каталог ProSale" at bounding box center [52, 158] width 50 height 8
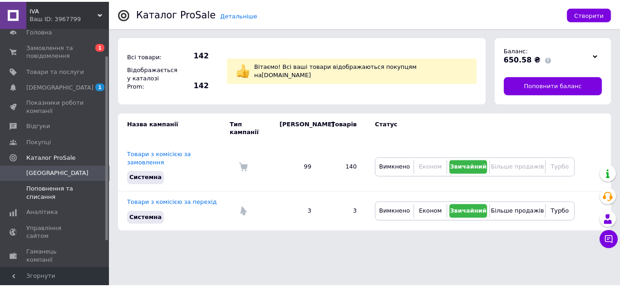
scroll to position [69, 0]
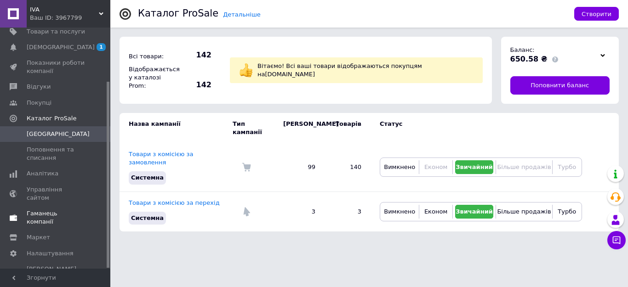
click at [76, 210] on span "Гаманець компанії" at bounding box center [56, 218] width 58 height 17
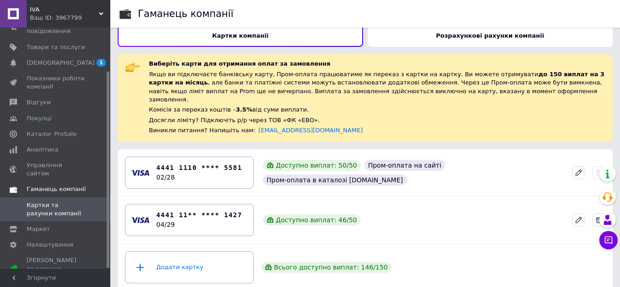
scroll to position [13, 0]
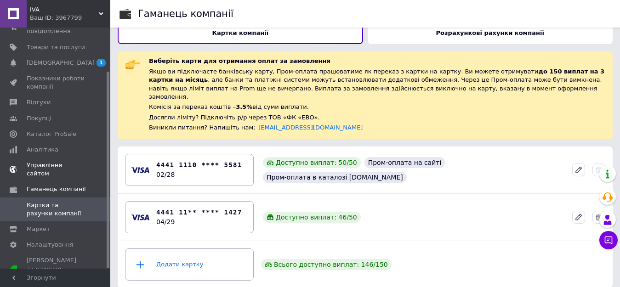
click at [61, 168] on span "Управління сайтом" at bounding box center [56, 169] width 58 height 17
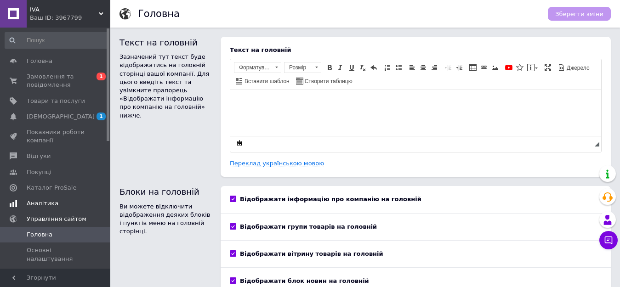
click at [49, 202] on span "Аналітика" at bounding box center [43, 203] width 32 height 8
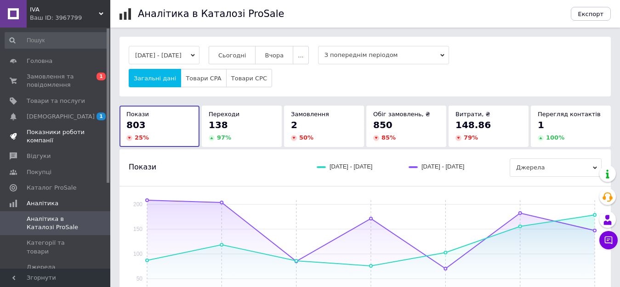
click at [71, 139] on span "Показники роботи компанії" at bounding box center [56, 136] width 58 height 17
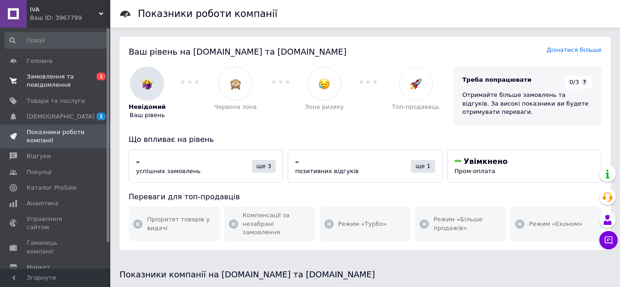
drag, startPoint x: 45, startPoint y: 77, endPoint x: 54, endPoint y: 77, distance: 8.3
click at [45, 76] on span "Замовлення та повідомлення" at bounding box center [56, 81] width 58 height 17
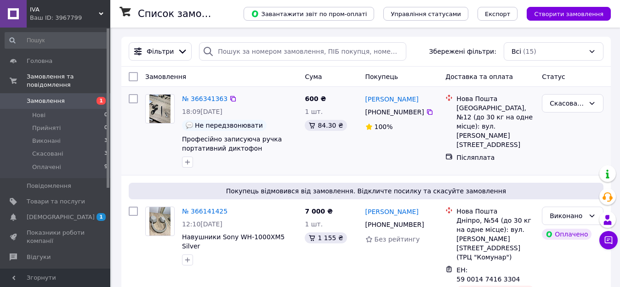
drag, startPoint x: 432, startPoint y: 176, endPoint x: 294, endPoint y: 156, distance: 139.6
click at [294, 156] on div at bounding box center [239, 162] width 119 height 15
click at [57, 137] on span "Виконані" at bounding box center [46, 141] width 28 height 8
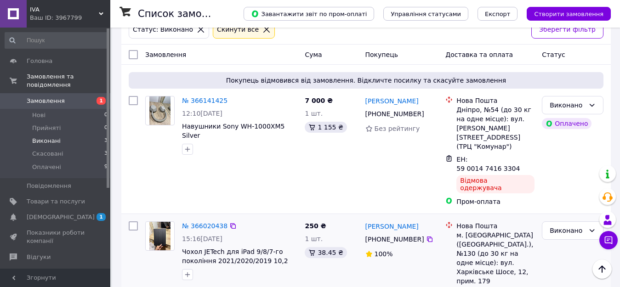
scroll to position [15, 0]
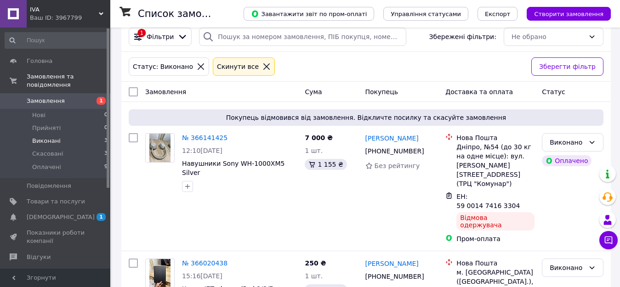
click at [99, 135] on li "Виконані 3" at bounding box center [56, 141] width 113 height 13
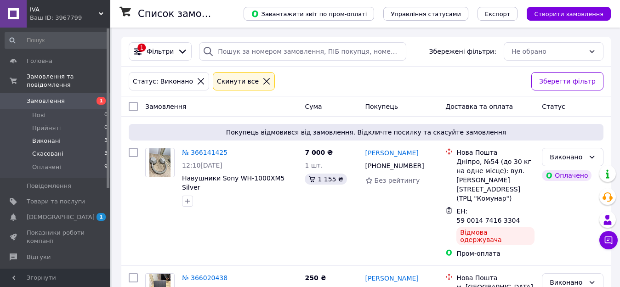
click at [33, 150] on span "Скасовані" at bounding box center [47, 154] width 31 height 8
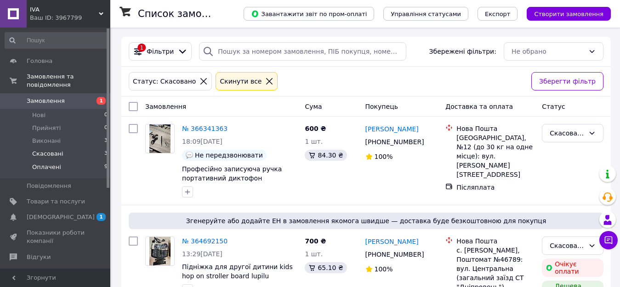
click at [61, 161] on li "Оплачені 9" at bounding box center [56, 169] width 113 height 17
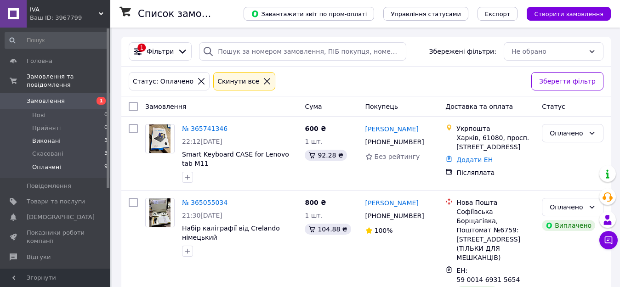
click at [45, 137] on span "Виконані" at bounding box center [46, 141] width 28 height 8
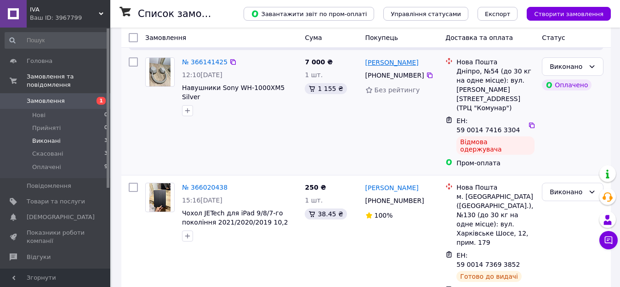
scroll to position [92, 0]
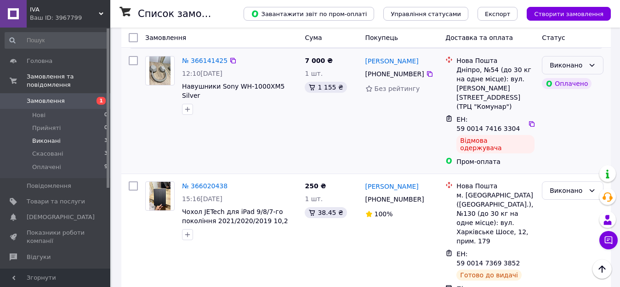
drag, startPoint x: 554, startPoint y: 65, endPoint x: 556, endPoint y: 138, distance: 73.5
click at [554, 65] on div "Виконано" at bounding box center [567, 65] width 35 height 10
click at [554, 138] on div "[PERSON_NAME]" at bounding box center [572, 111] width 69 height 118
click at [615, 132] on div "Список замовлень Завантажити звіт по пром-оплаті Управління статусами Експорт С…" at bounding box center [366, 182] width 508 height 493
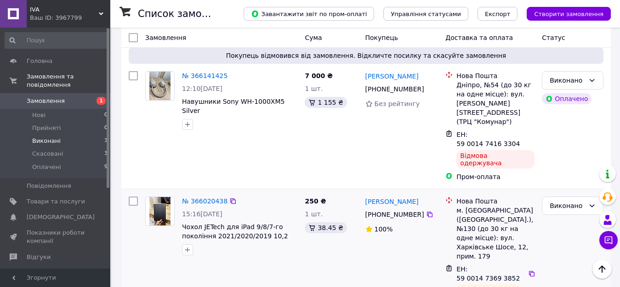
scroll to position [61, 0]
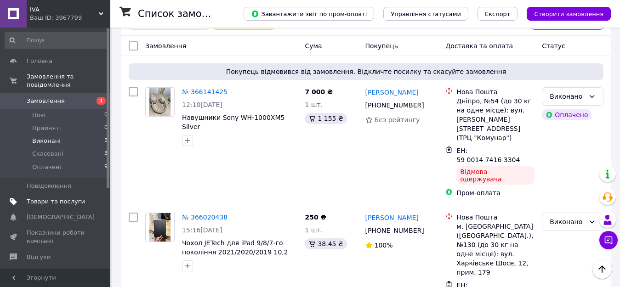
click at [52, 198] on span "Товари та послуги" at bounding box center [56, 202] width 58 height 8
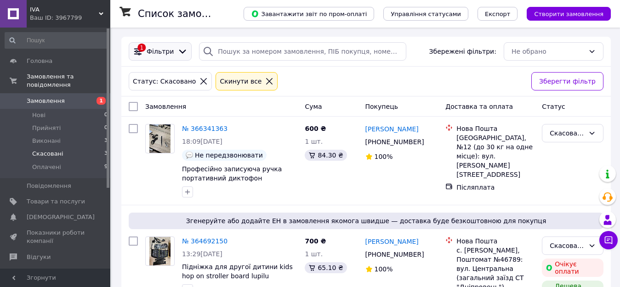
click at [147, 52] on span "Фільтри" at bounding box center [160, 51] width 27 height 9
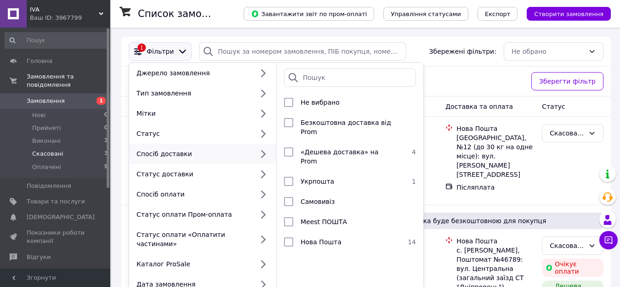
click at [484, 81] on div "Статус: Скасовано Cкинути все" at bounding box center [326, 81] width 399 height 22
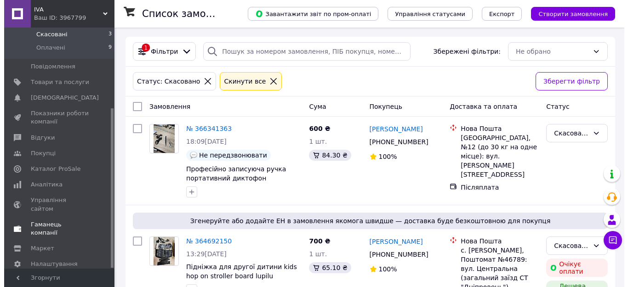
scroll to position [122, 0]
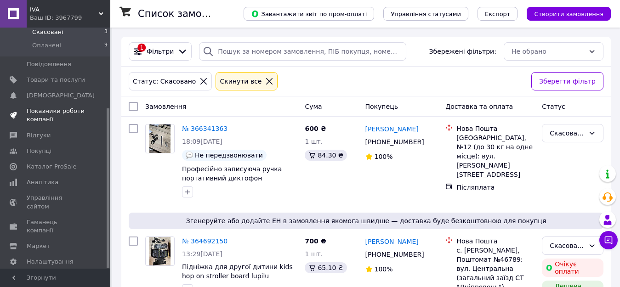
click at [57, 111] on span "Показники роботи компанії" at bounding box center [56, 115] width 58 height 17
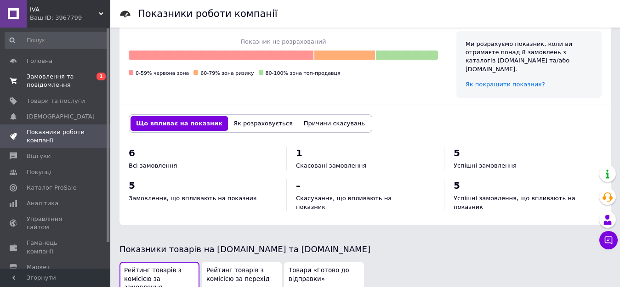
click at [62, 77] on span "Замовлення та повідомлення" at bounding box center [56, 81] width 58 height 17
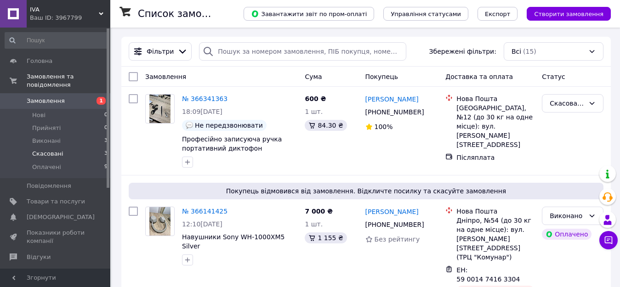
click at [57, 150] on span "Скасовані" at bounding box center [47, 154] width 31 height 8
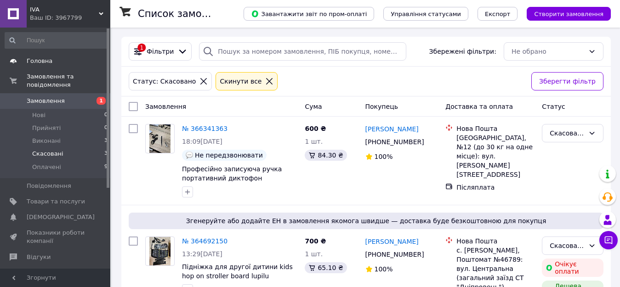
click at [24, 57] on span at bounding box center [13, 61] width 27 height 8
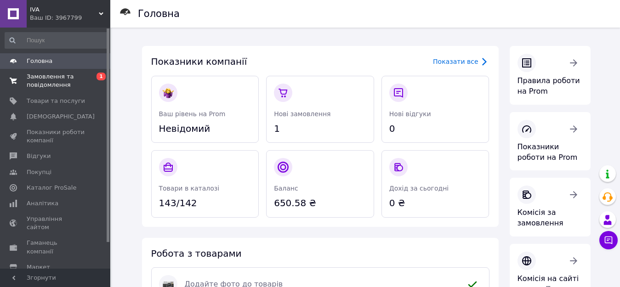
click at [96, 78] on span "1" at bounding box center [100, 77] width 9 height 8
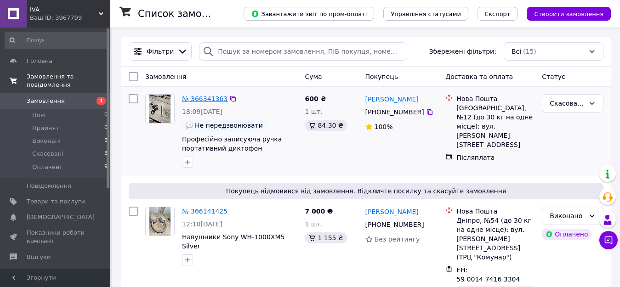
click at [219, 97] on link "№ 366341363" at bounding box center [204, 98] width 45 height 7
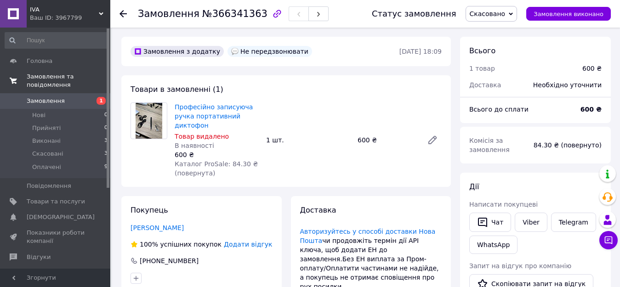
click at [90, 97] on span "1" at bounding box center [97, 101] width 25 height 8
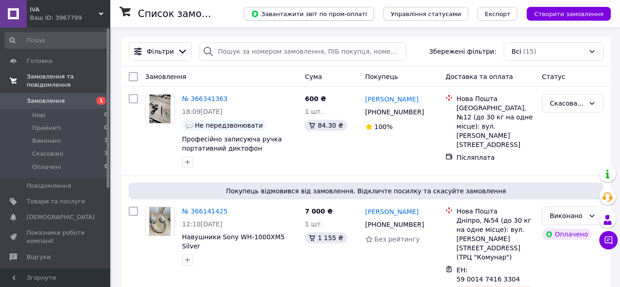
click at [367, 16] on span "Завантажити звіт по пром-оплаті" at bounding box center [309, 14] width 116 height 8
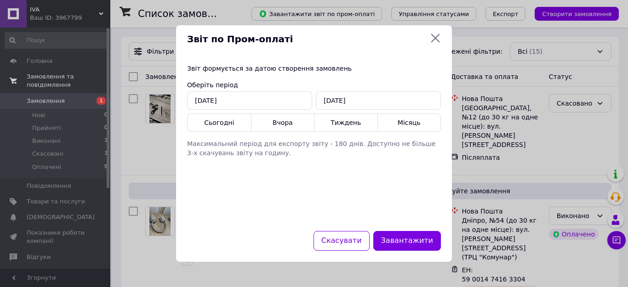
click at [437, 35] on icon at bounding box center [435, 38] width 11 height 11
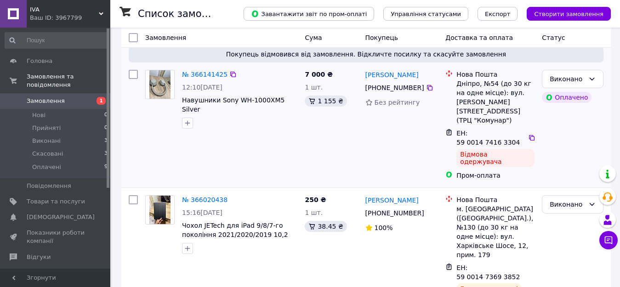
scroll to position [138, 0]
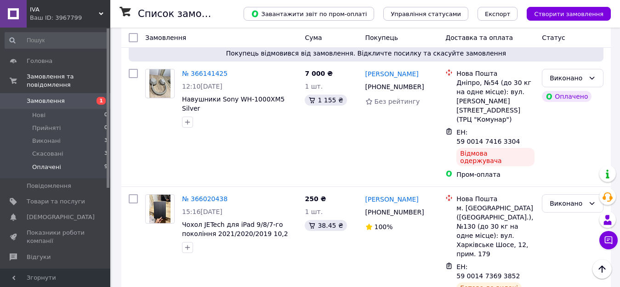
click at [71, 161] on li "Оплачені 9" at bounding box center [56, 169] width 113 height 17
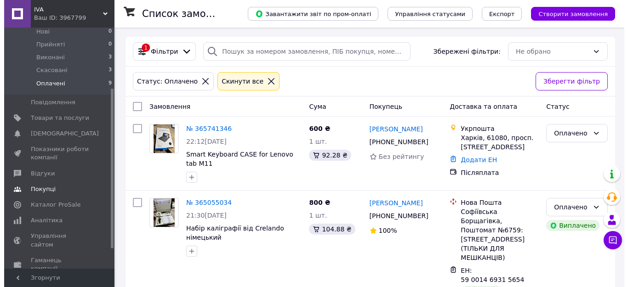
scroll to position [92, 0]
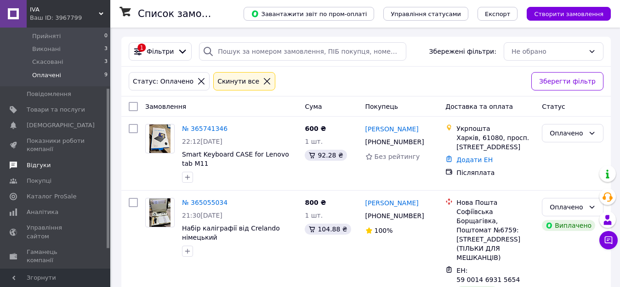
click at [69, 137] on span "Показники роботи компанії" at bounding box center [56, 145] width 58 height 17
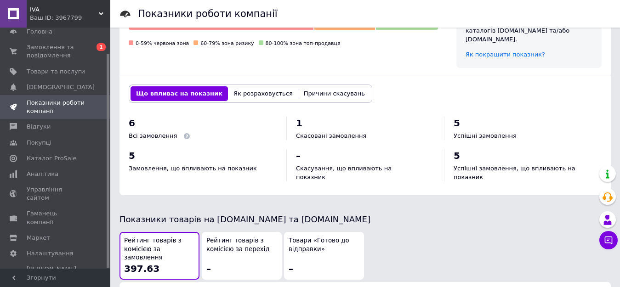
scroll to position [368, 0]
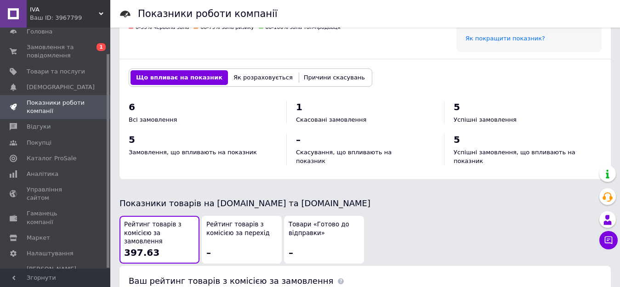
click at [247, 70] on button "Як розраховується" at bounding box center [263, 77] width 70 height 15
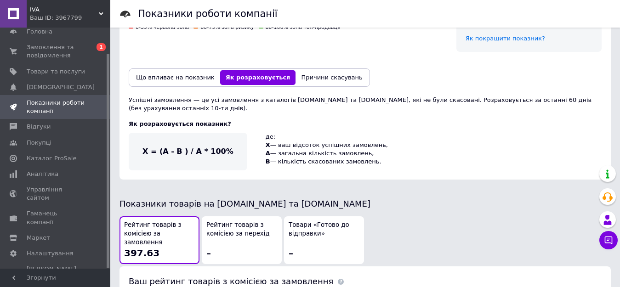
click at [317, 70] on button "Причини скасувань" at bounding box center [331, 77] width 72 height 15
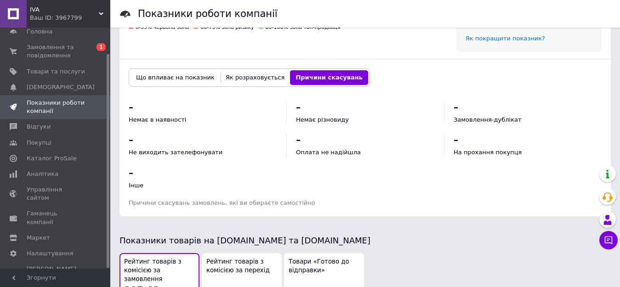
click at [176, 70] on button "Що впливає на показник" at bounding box center [175, 77] width 90 height 15
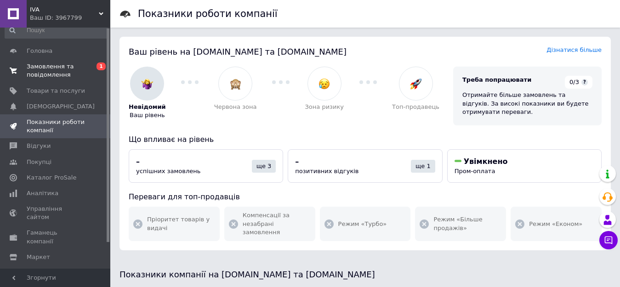
scroll to position [0, 0]
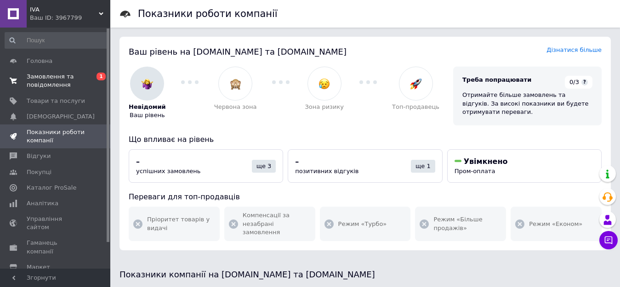
click at [53, 80] on span "Замовлення та повідомлення" at bounding box center [56, 81] width 58 height 17
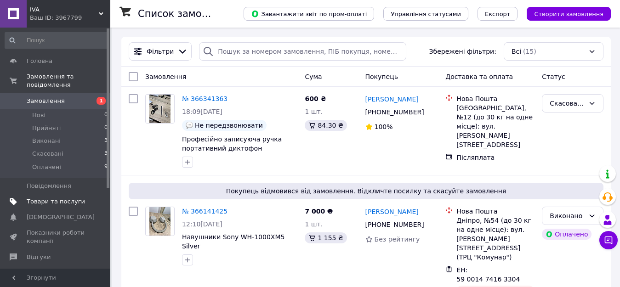
click at [57, 198] on span "Товари та послуги" at bounding box center [56, 202] width 58 height 8
